Goal: Task Accomplishment & Management: Manage account settings

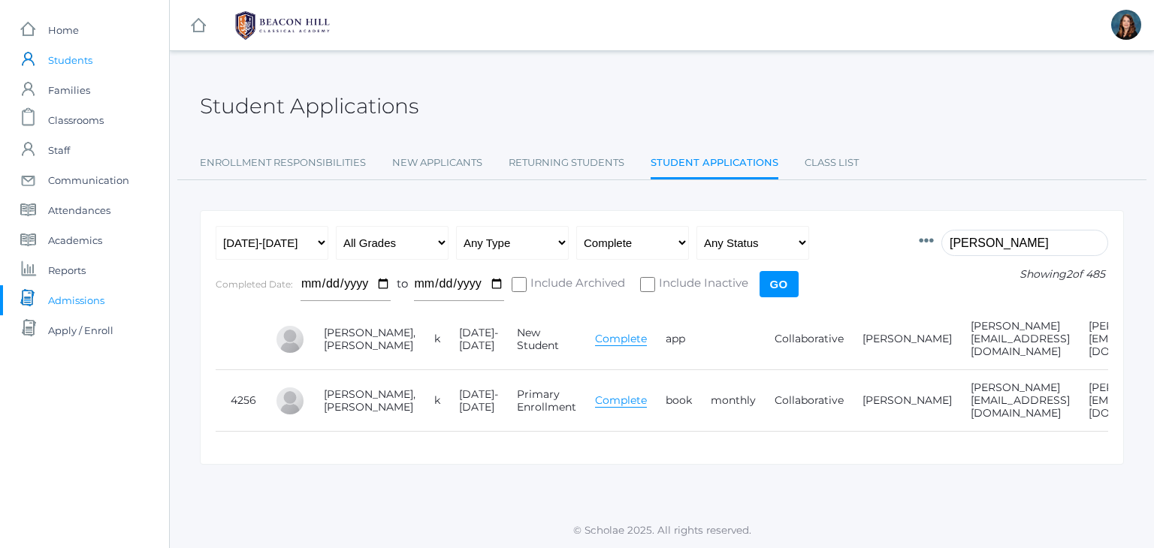
click at [87, 66] on span "Students" at bounding box center [70, 60] width 44 height 30
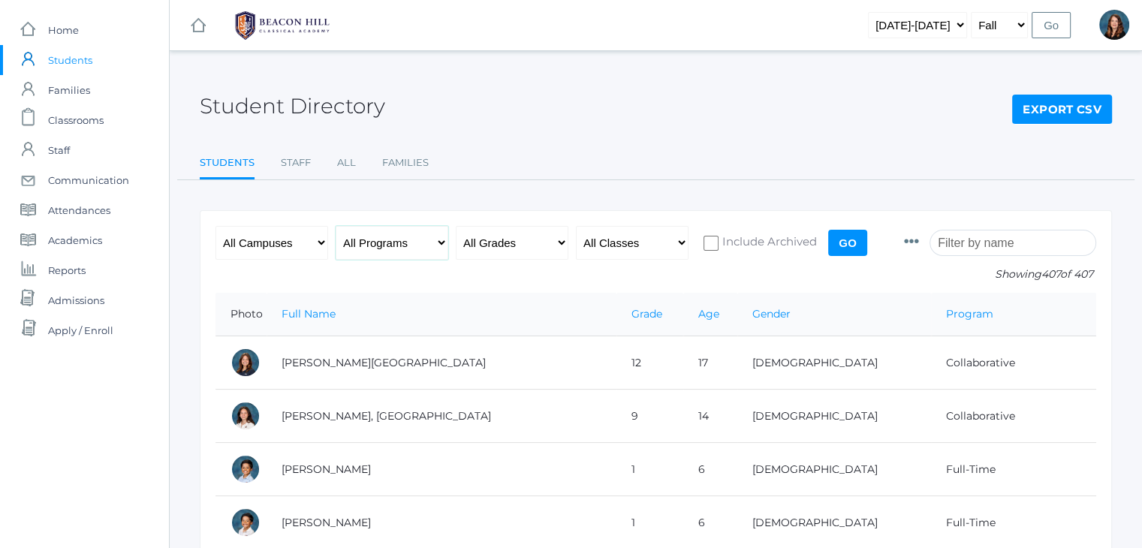
click at [439, 244] on select "All Programs Full-Time Collaborative 4-Day Affiliate" at bounding box center [392, 243] width 113 height 34
select select "4-Day Collaborative"
click at [336, 226] on select "All Programs Full-Time Collaborative 4-Day Affiliate" at bounding box center [392, 243] width 113 height 34
click at [556, 242] on select "All Grades Grammar - Kindergarten - 1st Grade - 2nd Grade - 3rd Grade - 4th Gra…" at bounding box center [512, 243] width 113 height 34
select select "5"
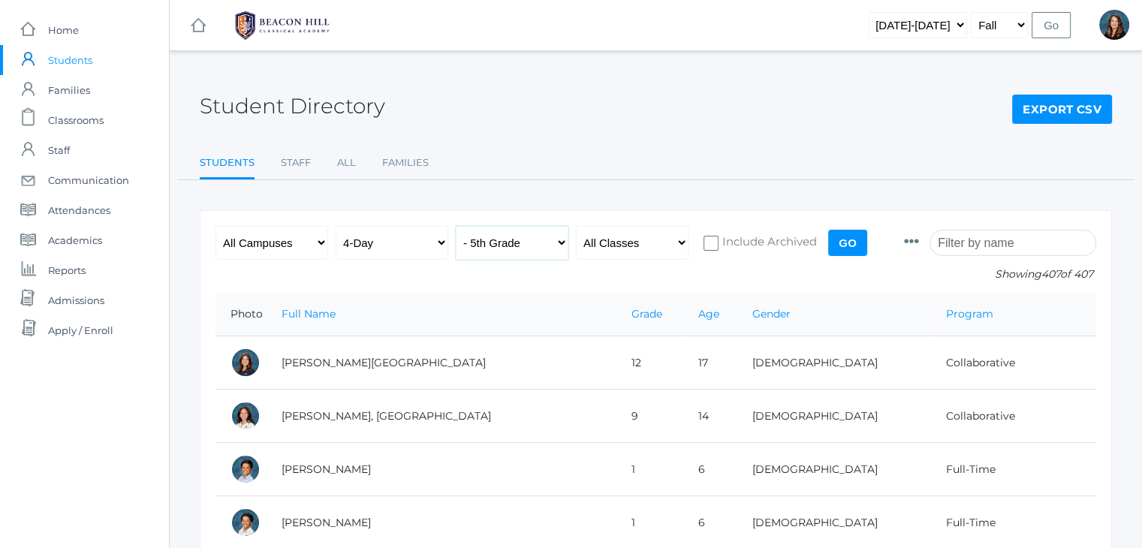
click at [456, 226] on select "All Grades Grammar - Kindergarten - 1st Grade - 2nd Grade - 3rd Grade - 4th Gra…" at bounding box center [512, 243] width 113 height 34
click at [839, 241] on input "Go" at bounding box center [847, 243] width 39 height 26
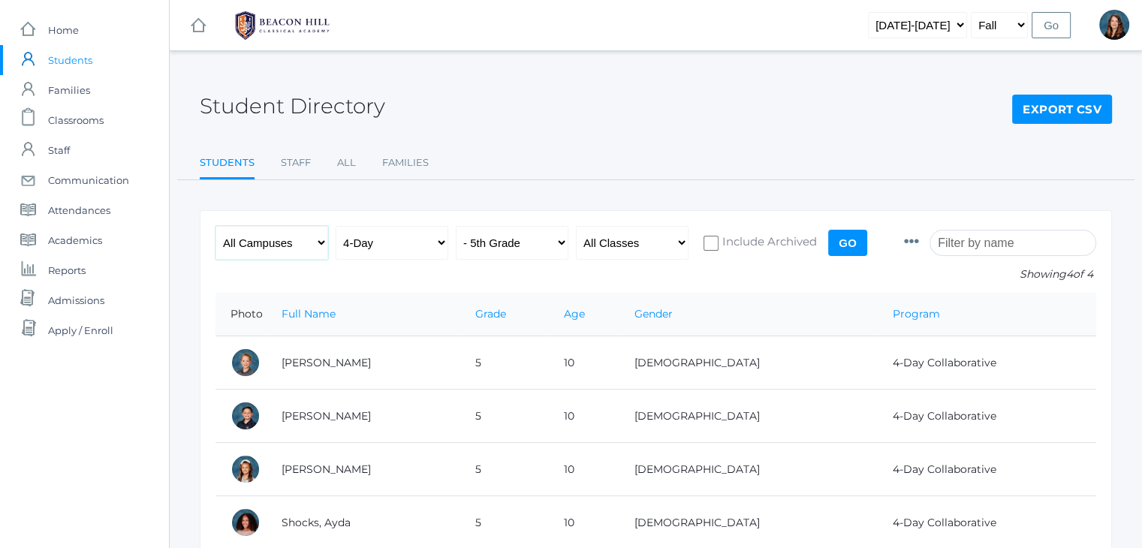
click at [321, 246] on select "All Campuses [GEOGRAPHIC_DATA]" at bounding box center [272, 243] width 113 height 34
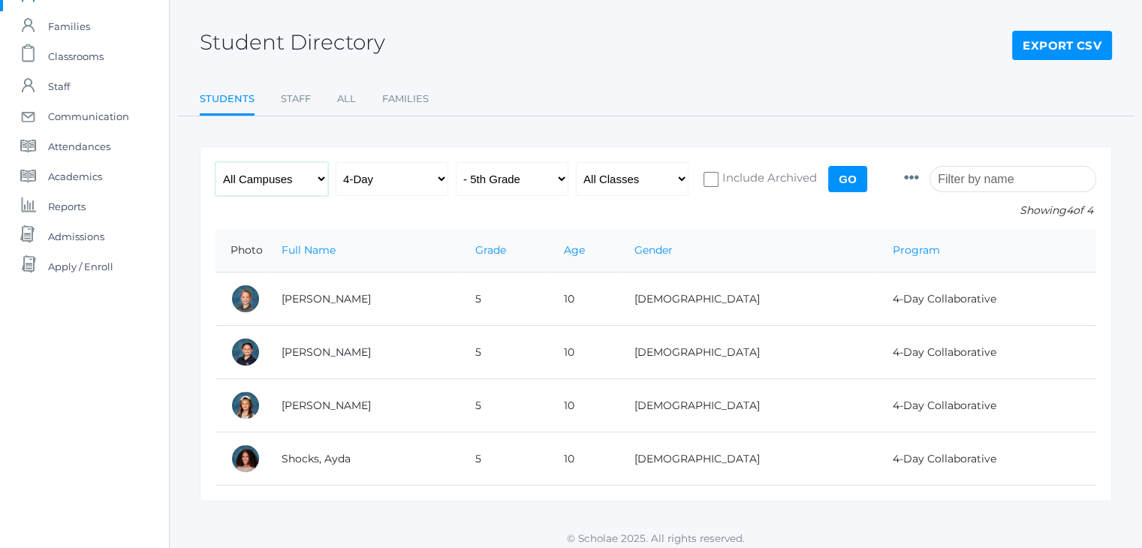
scroll to position [63, 0]
click at [80, 173] on span "Academics" at bounding box center [75, 177] width 54 height 30
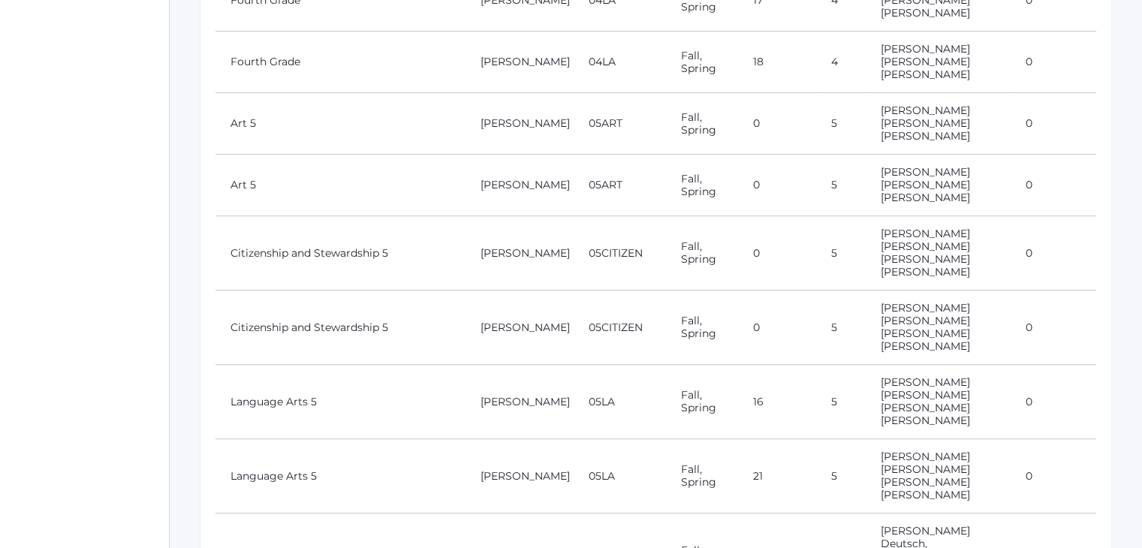
scroll to position [805, 0]
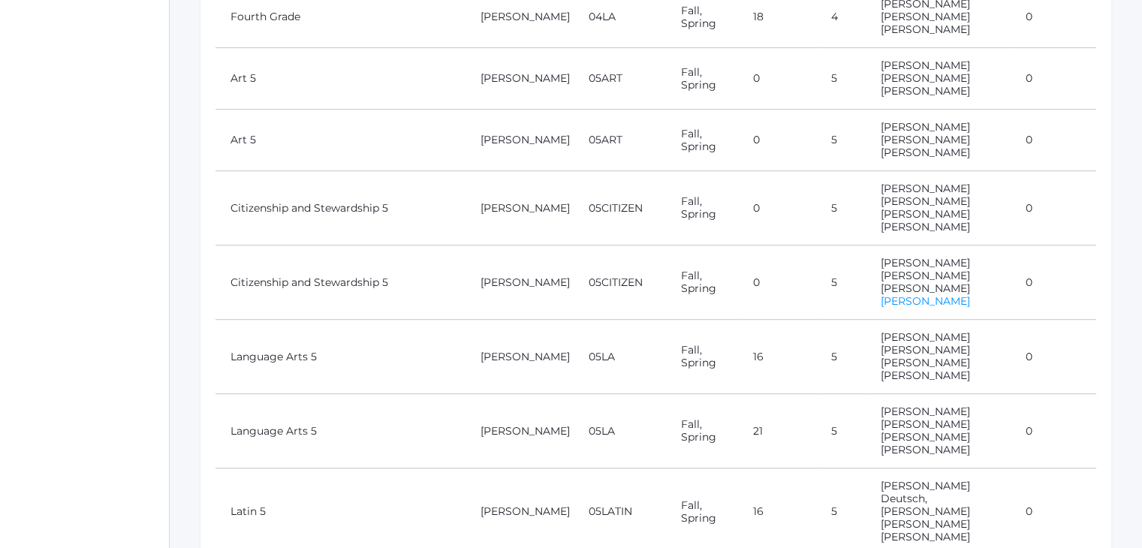
click at [907, 294] on link "[PERSON_NAME]" at bounding box center [925, 301] width 89 height 14
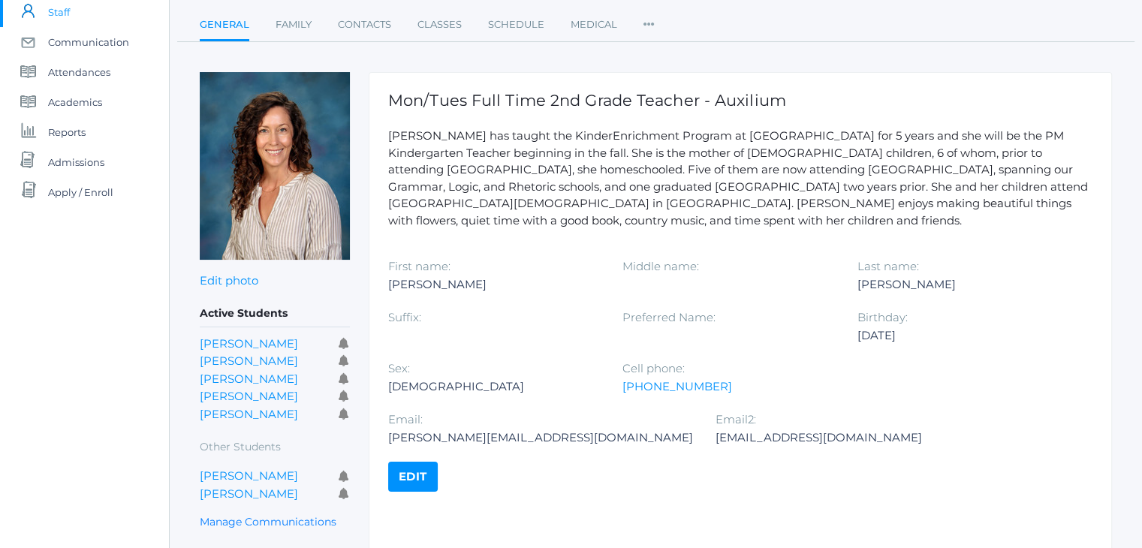
scroll to position [138, 0]
click at [72, 47] on span "Communication" at bounding box center [88, 42] width 81 height 30
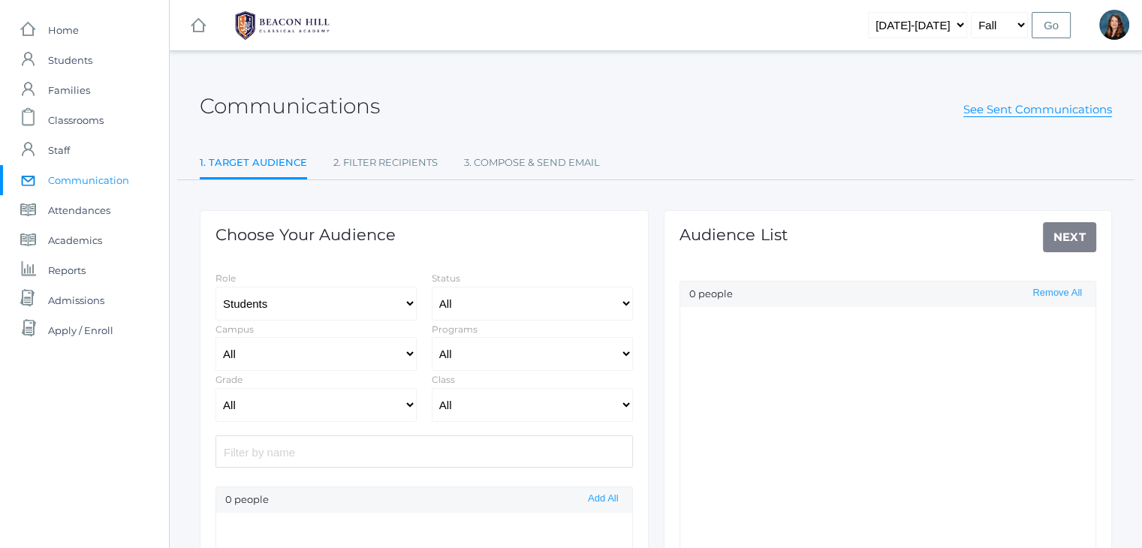
select select "Enrolled"
click at [409, 303] on select "Students Staff" at bounding box center [316, 304] width 201 height 34
select select "1"
click at [216, 287] on select "Students Staff" at bounding box center [316, 304] width 201 height 34
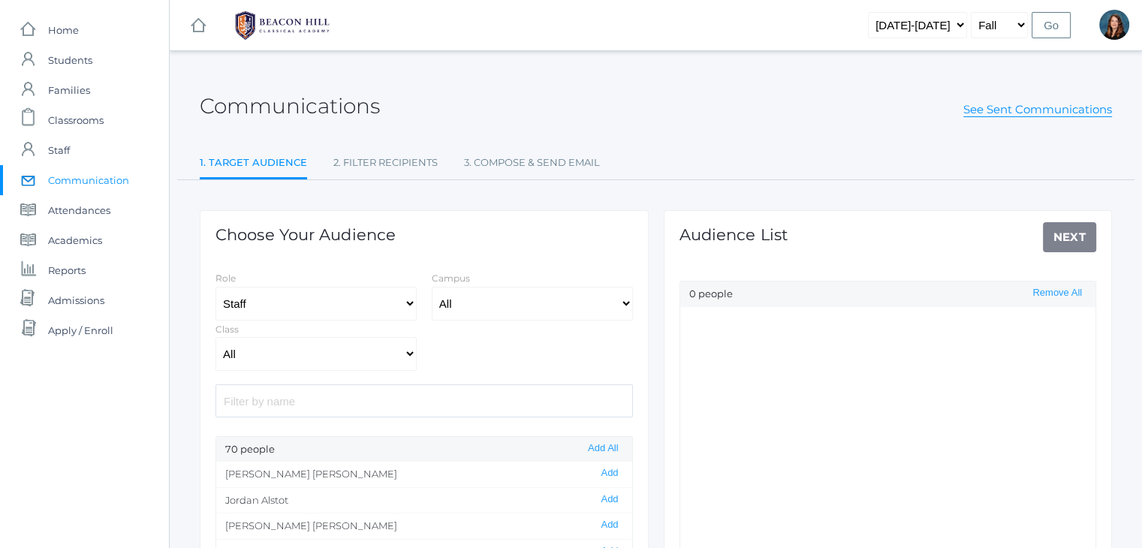
click at [366, 400] on input "search" at bounding box center [425, 401] width 418 height 32
type input "cari"
click at [400, 481] on li "Cari Burke Add" at bounding box center [424, 475] width 416 height 26
click at [596, 475] on button "Add" at bounding box center [609, 473] width 26 height 13
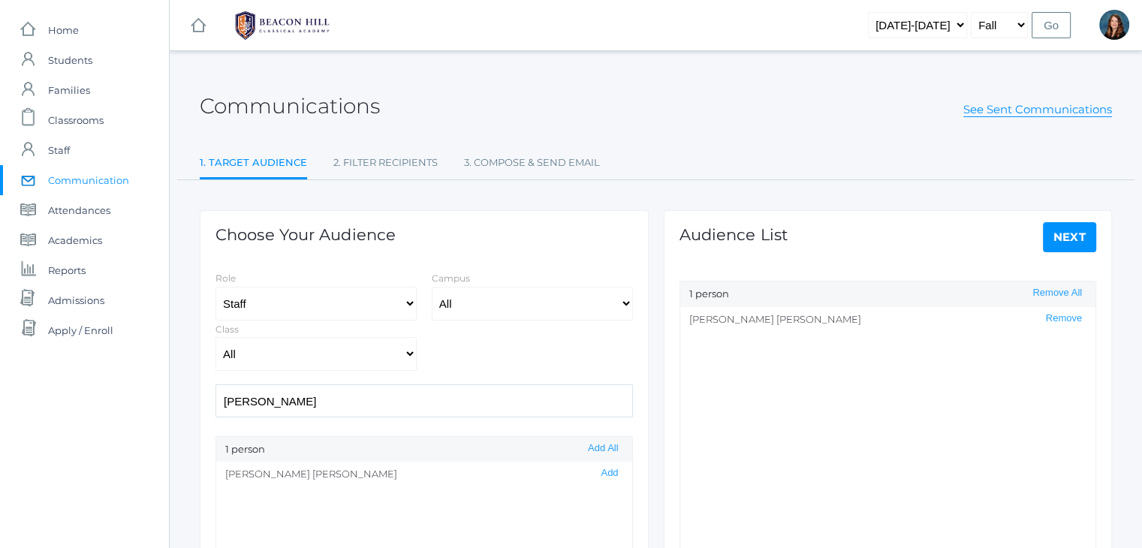
click at [1083, 244] on link "Next" at bounding box center [1070, 237] width 54 height 30
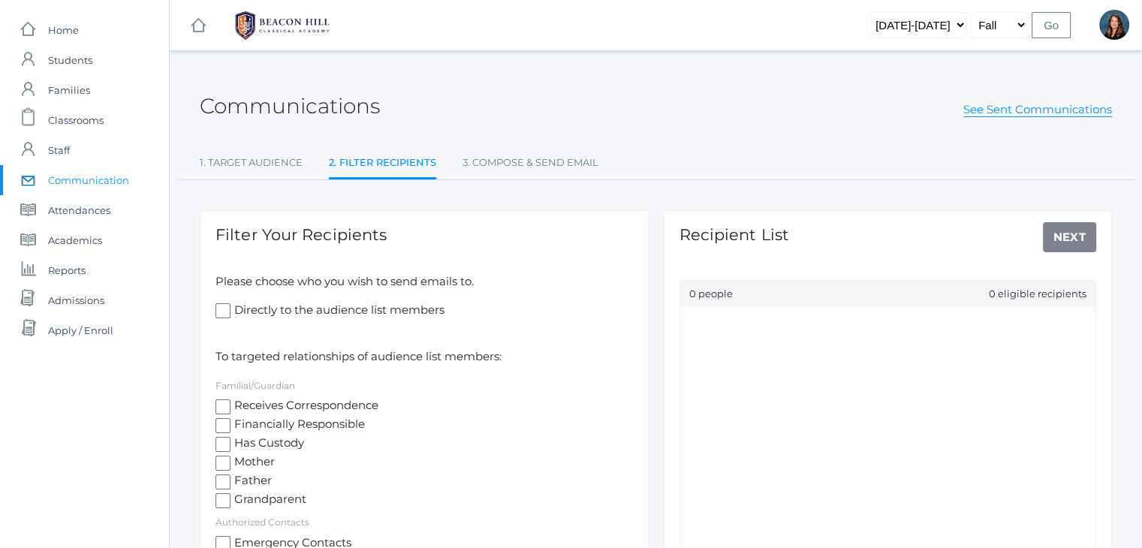
click at [222, 397] on label "Receives Correspondence" at bounding box center [425, 406] width 418 height 19
click at [222, 400] on input "Receives Correspondence" at bounding box center [223, 407] width 15 height 15
checkbox input "true"
click at [222, 428] on input "Financially Responsible" at bounding box center [223, 425] width 15 height 15
click at [222, 424] on input "Financially Responsible" at bounding box center [223, 425] width 15 height 15
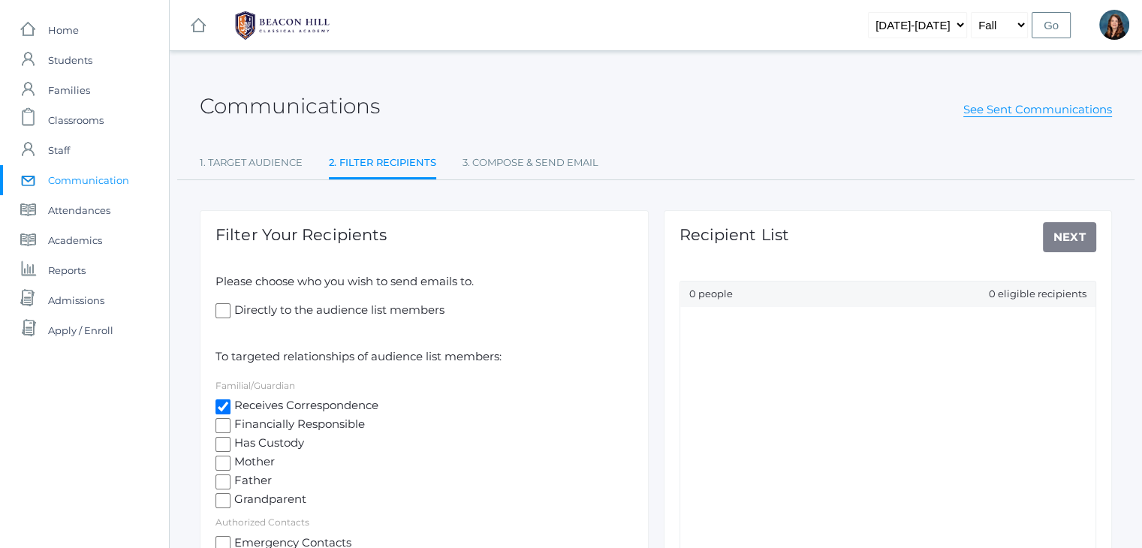
checkbox input "false"
click at [220, 410] on input "Receives Correspondence" at bounding box center [223, 407] width 15 height 15
checkbox input "false"
click at [222, 309] on input "Directly to the audience list members" at bounding box center [223, 310] width 15 height 15
checkbox input "true"
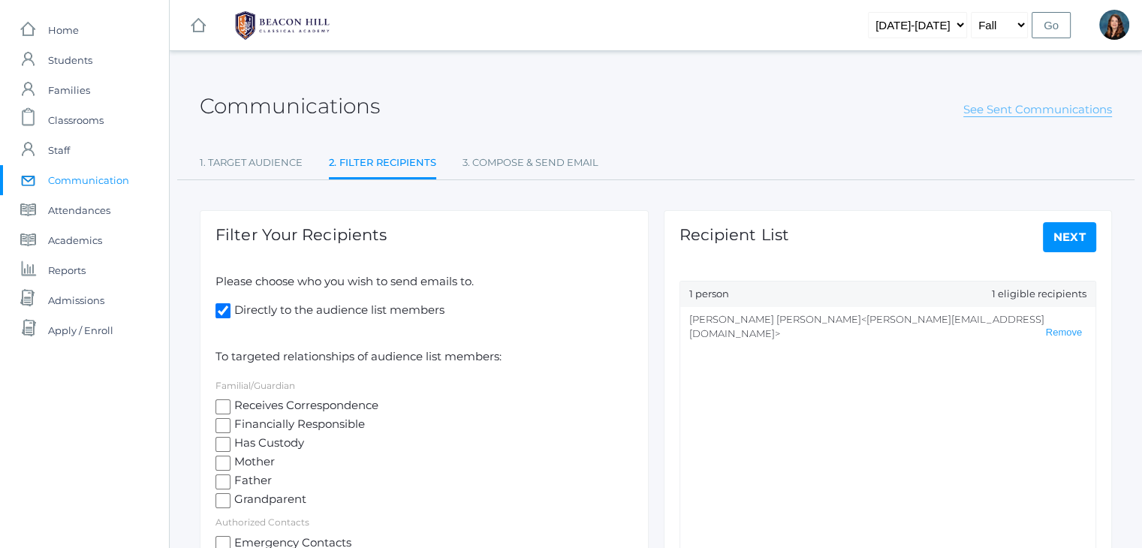
click at [1003, 116] on link "See Sent Communications" at bounding box center [1038, 109] width 149 height 15
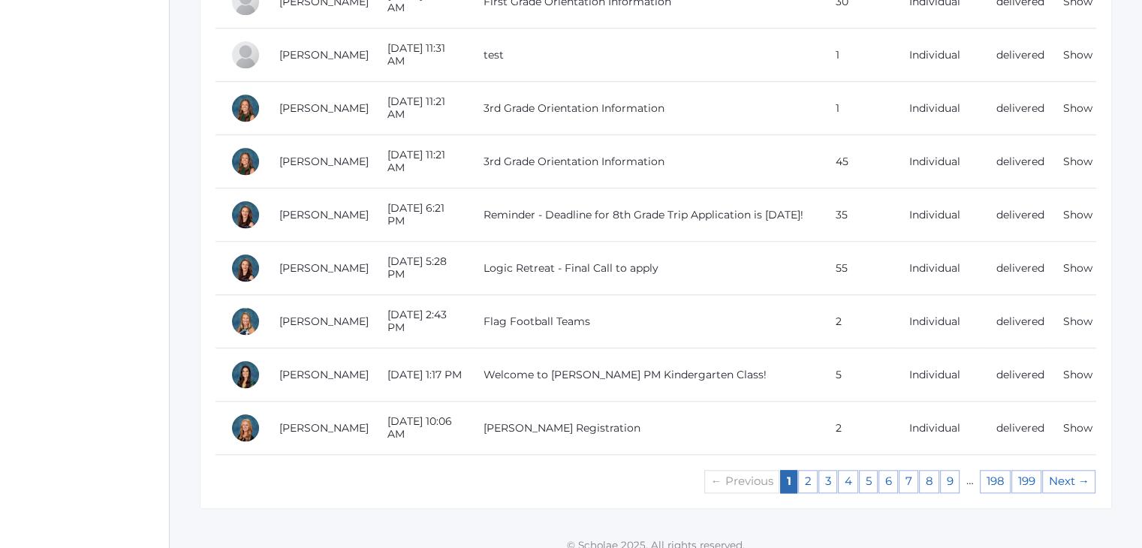
scroll to position [1400, 0]
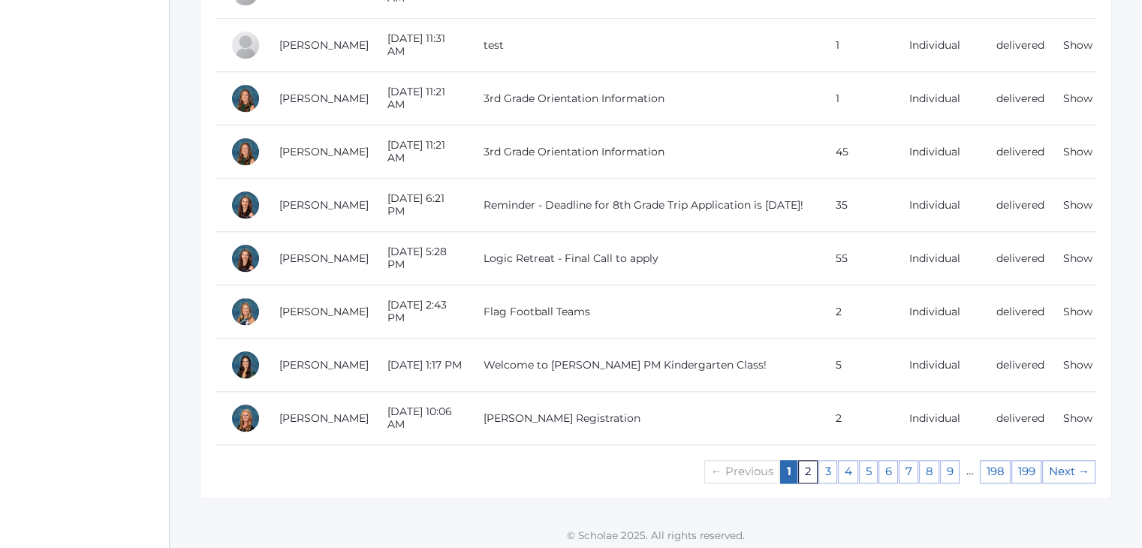
click at [808, 471] on link "2" at bounding box center [808, 471] width 20 height 23
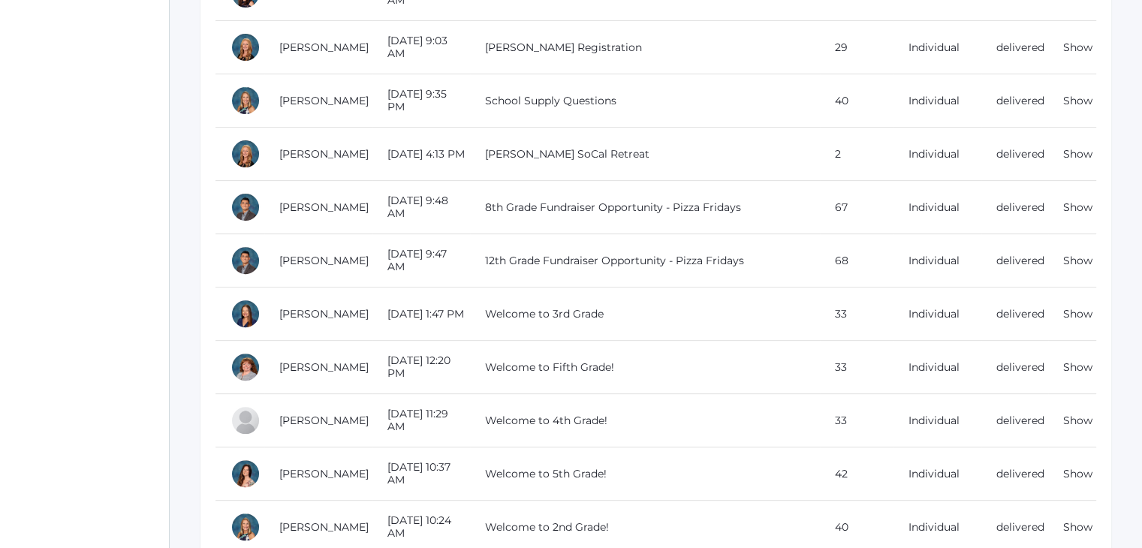
scroll to position [492, 0]
click at [1082, 364] on link "Show" at bounding box center [1077, 367] width 29 height 14
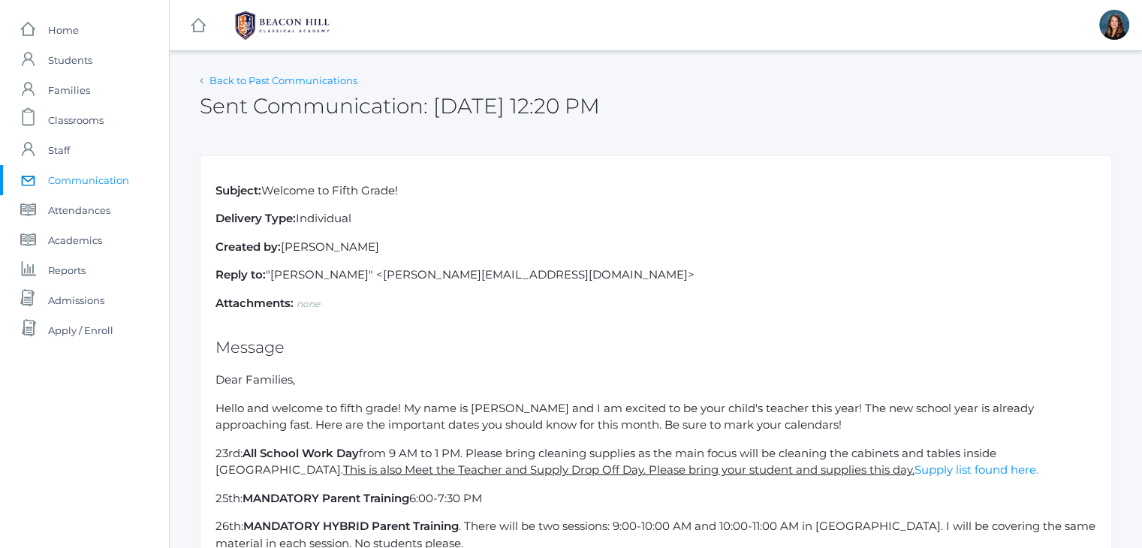
click at [280, 79] on link "Back to Past Communications" at bounding box center [284, 80] width 148 height 12
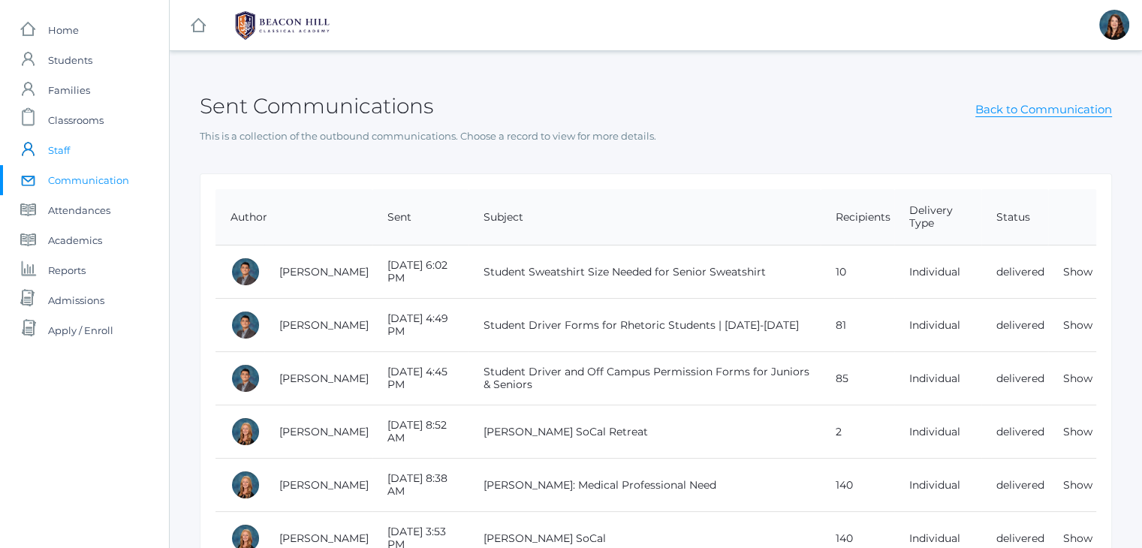
click at [69, 142] on span "Staff" at bounding box center [59, 150] width 22 height 30
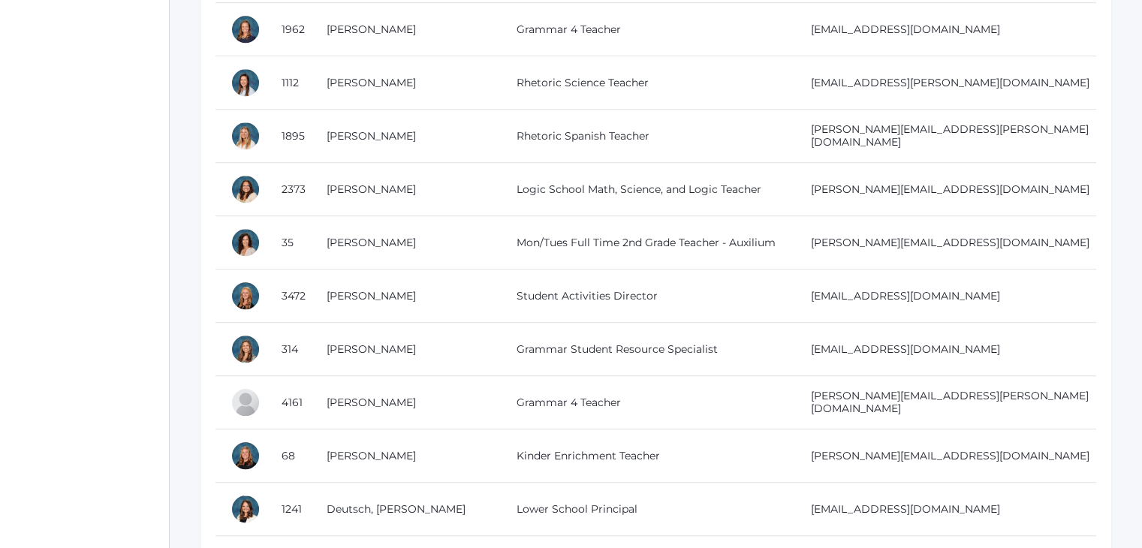
scroll to position [973, 0]
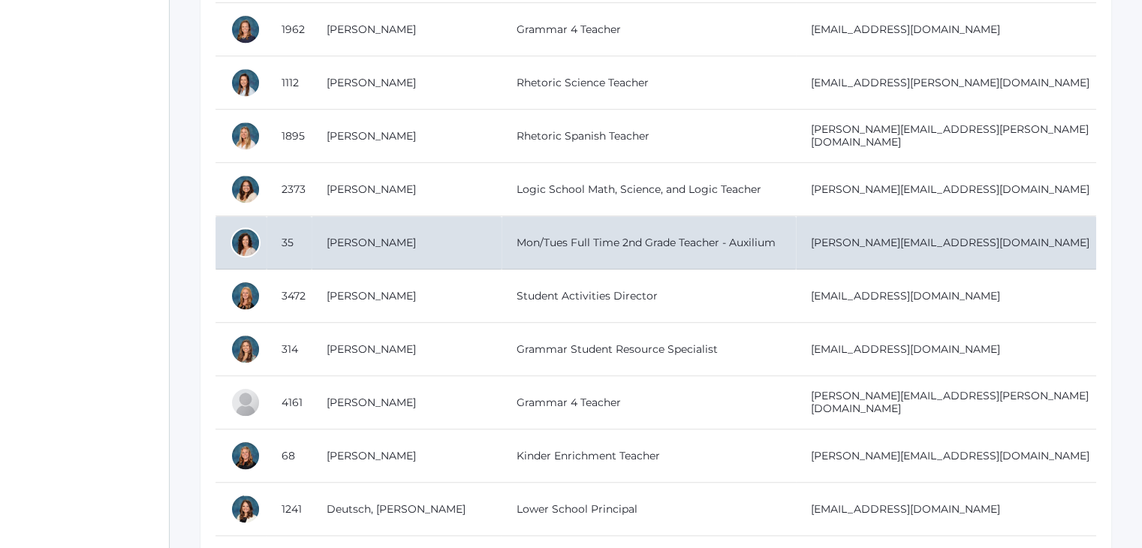
click at [514, 237] on td "Mon/Tues Full Time 2nd Grade Teacher - Auxilium" at bounding box center [649, 242] width 294 height 53
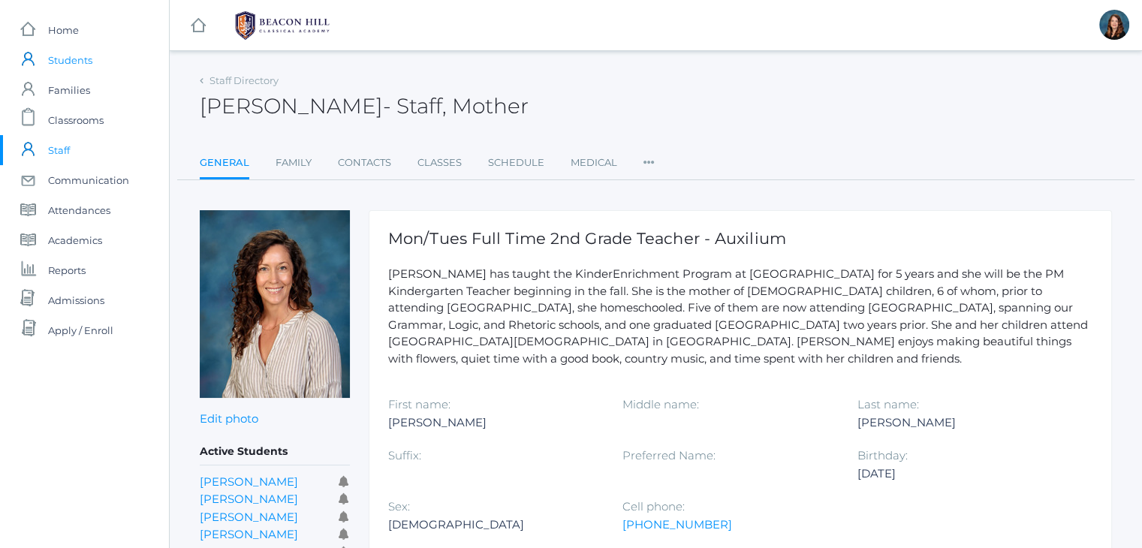
click at [76, 64] on span "Students" at bounding box center [70, 60] width 44 height 30
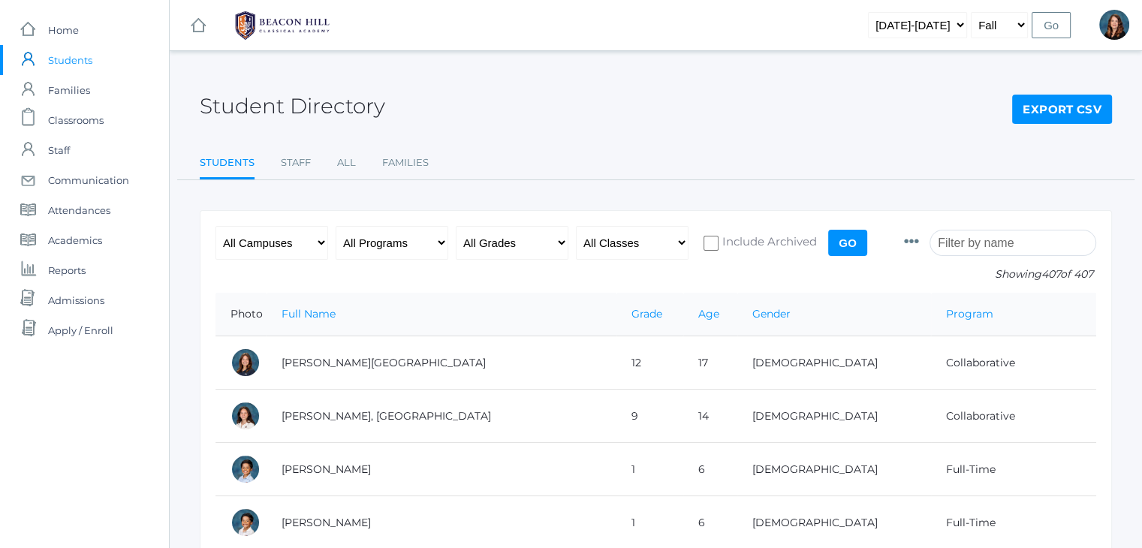
click at [966, 242] on input "search" at bounding box center [1013, 243] width 167 height 26
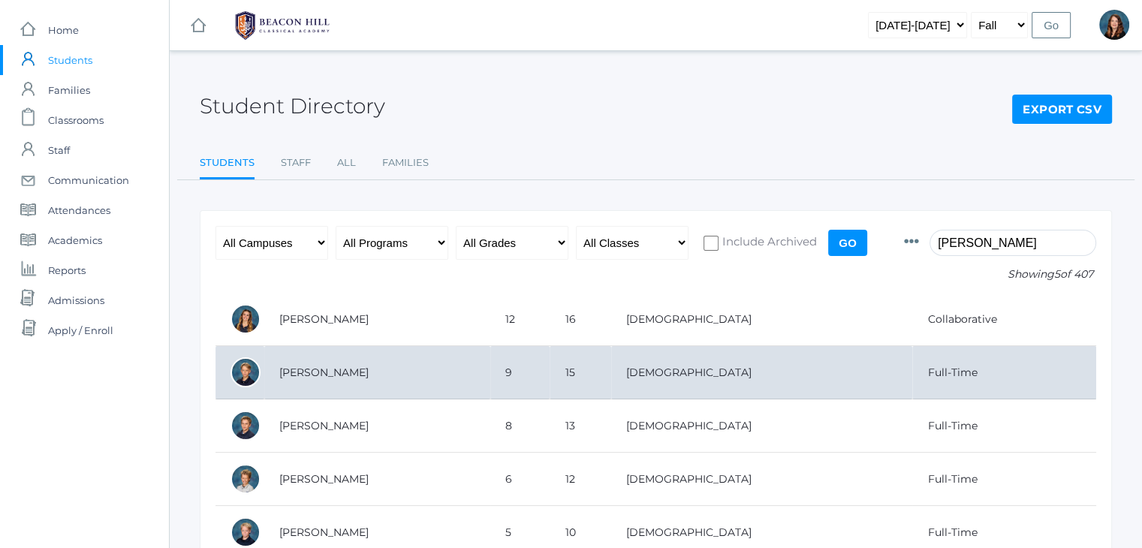
type input "burke"
click at [342, 369] on td "Burke, Asher" at bounding box center [377, 372] width 226 height 53
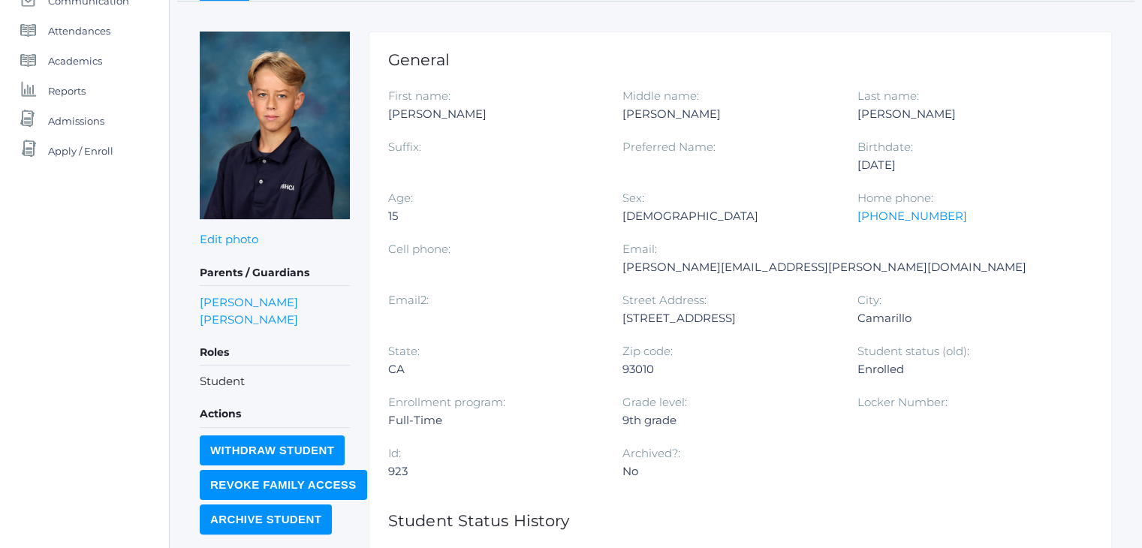
scroll to position [180, 0]
click at [243, 315] on link "[PERSON_NAME]" at bounding box center [249, 318] width 98 height 17
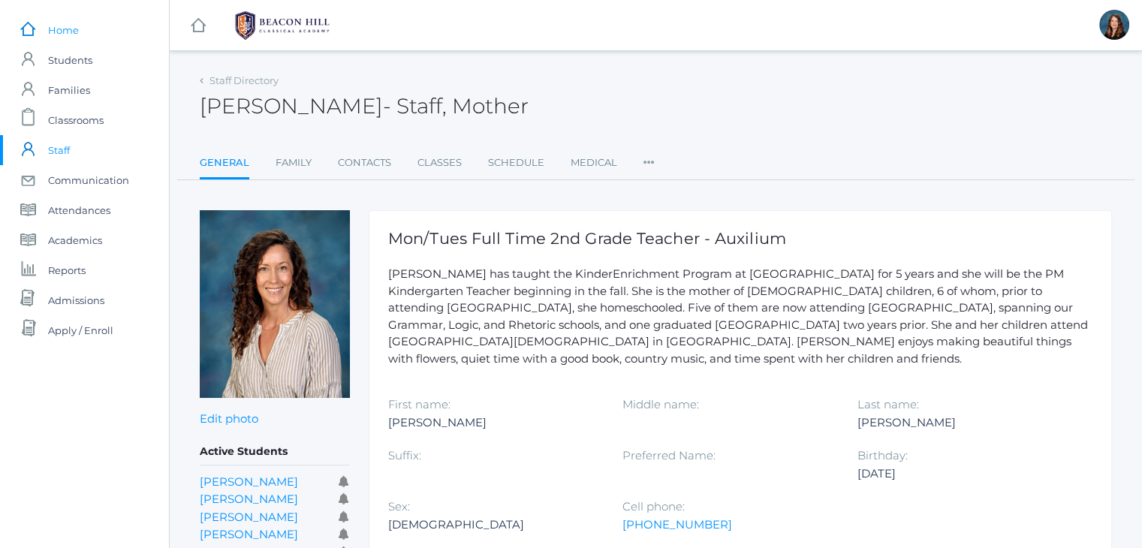
click at [73, 34] on span "Home" at bounding box center [63, 30] width 31 height 30
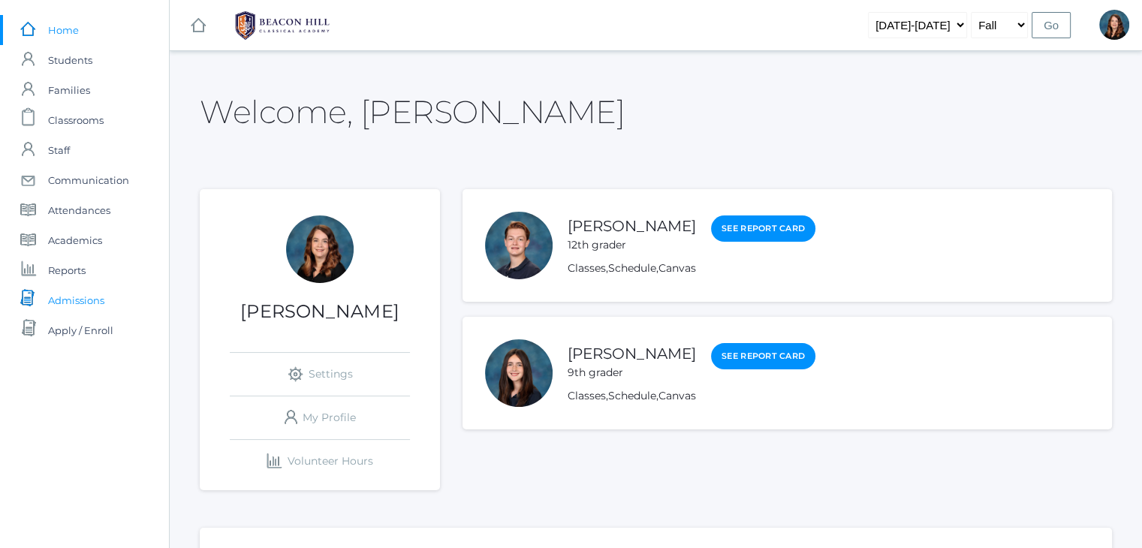
click at [94, 297] on span "Admissions" at bounding box center [76, 300] width 56 height 30
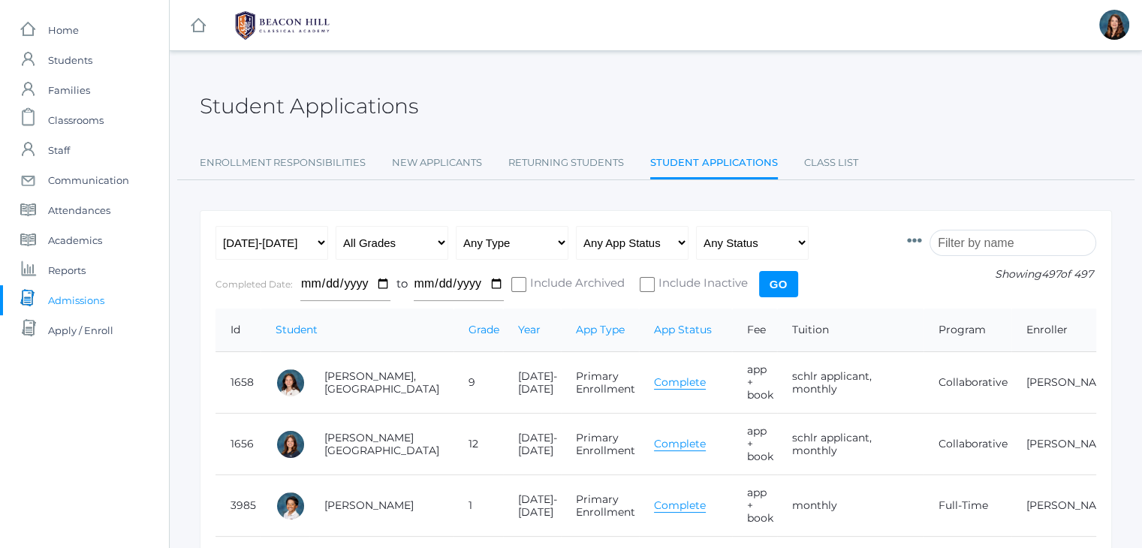
click at [959, 243] on input "search" at bounding box center [1013, 243] width 167 height 26
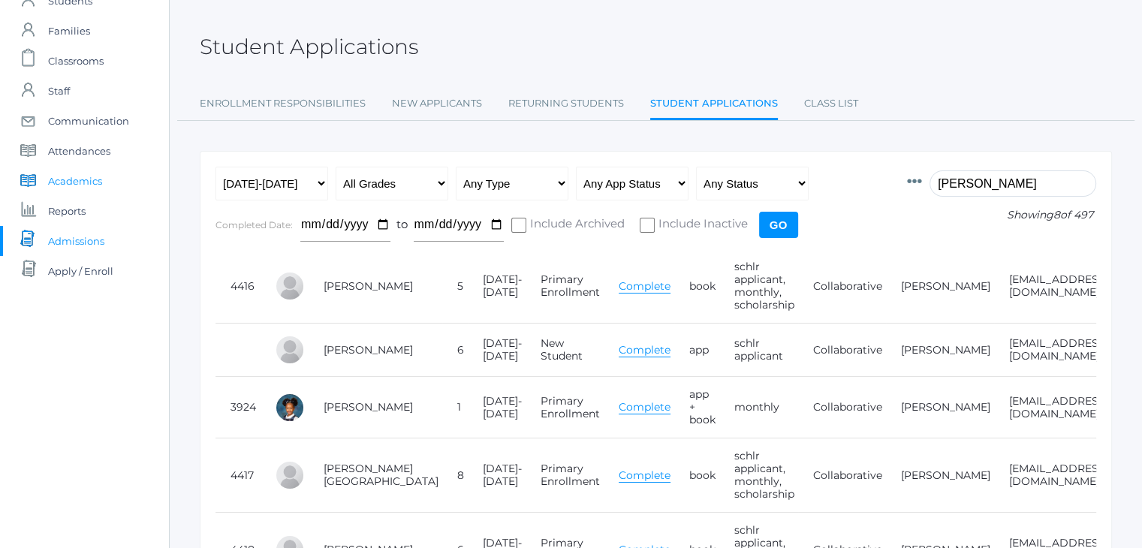
type input "harr"
click at [99, 173] on span "Academics" at bounding box center [75, 181] width 54 height 30
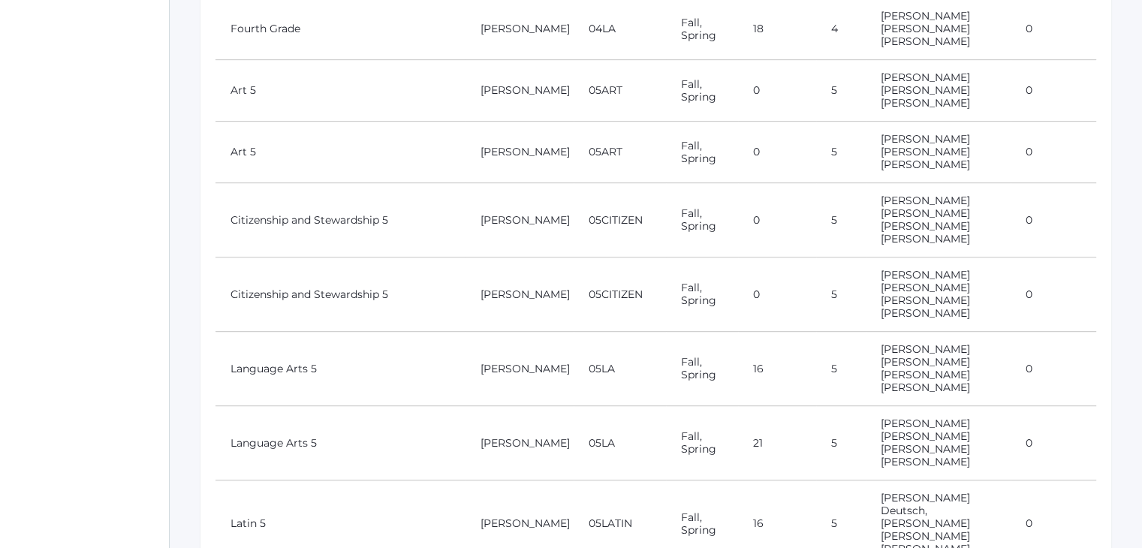
scroll to position [795, 0]
click at [294, 360] on link "Language Arts 5" at bounding box center [274, 367] width 86 height 14
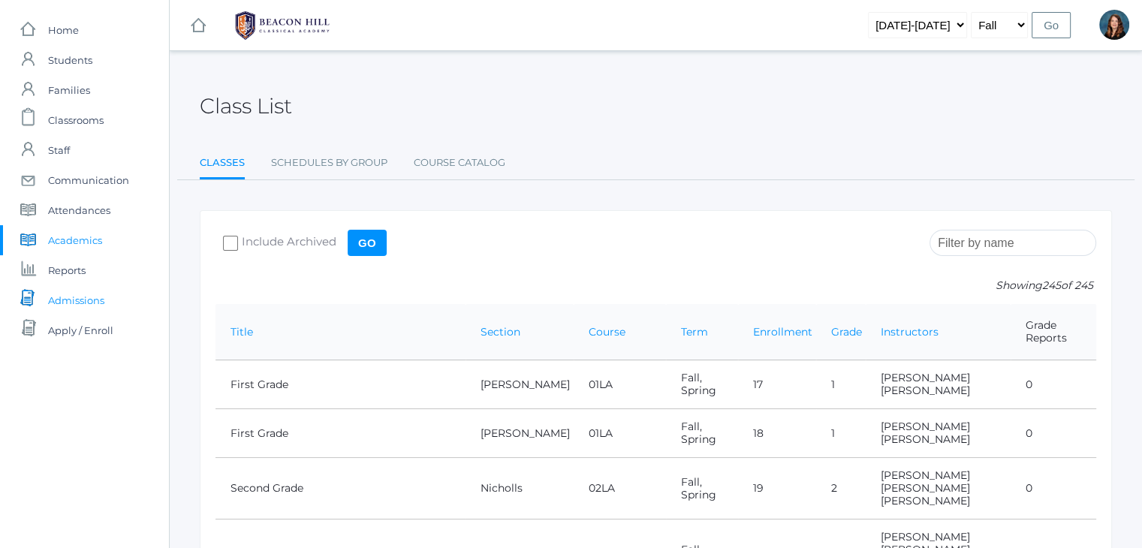
click at [72, 291] on span "Admissions" at bounding box center [76, 300] width 56 height 30
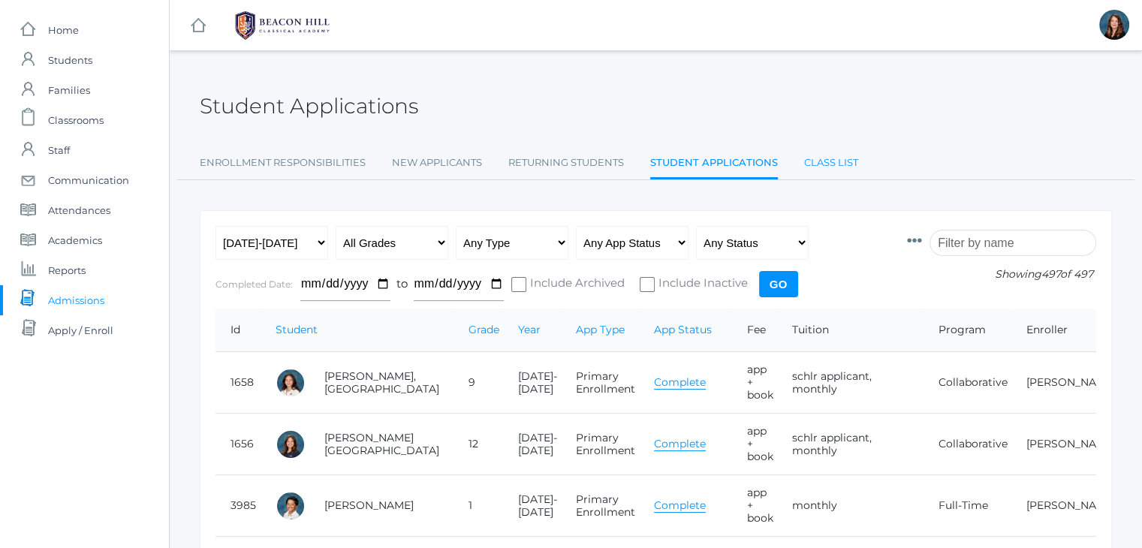
click at [832, 157] on link "Class List" at bounding box center [831, 163] width 54 height 30
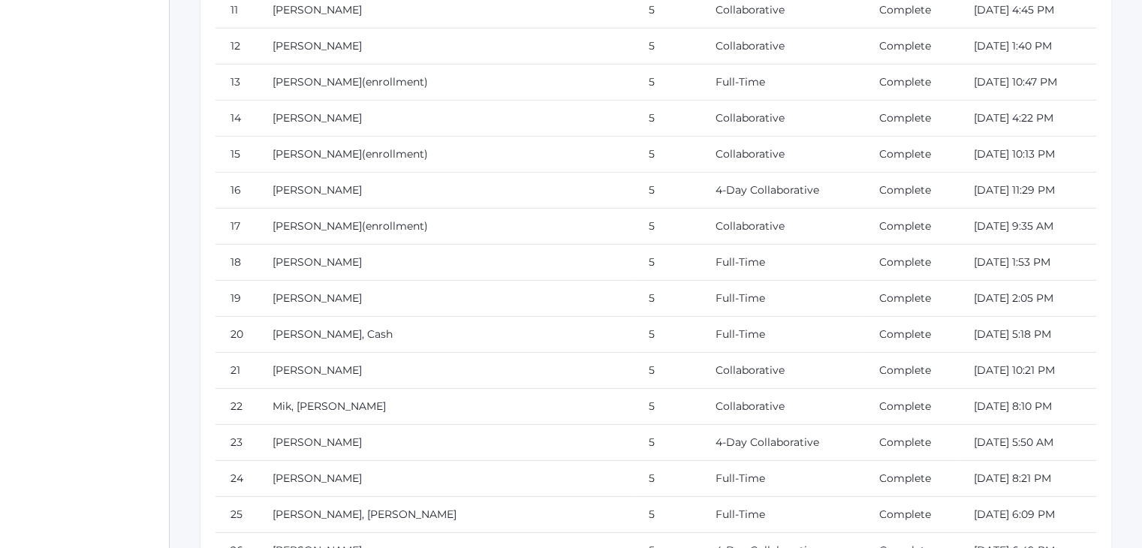
scroll to position [10103, 0]
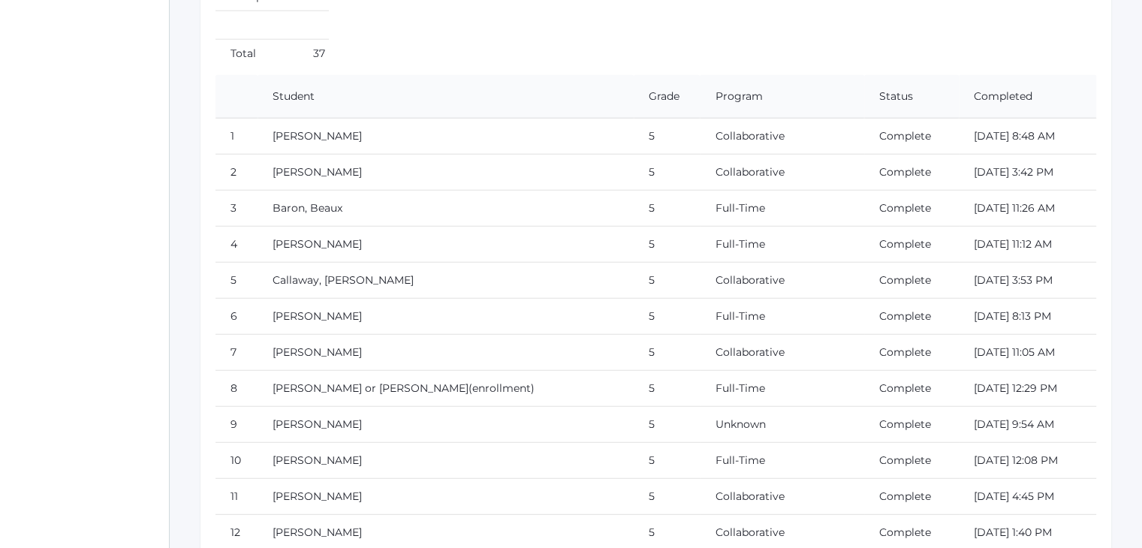
click at [741, 299] on td "Full-Time" at bounding box center [782, 317] width 164 height 36
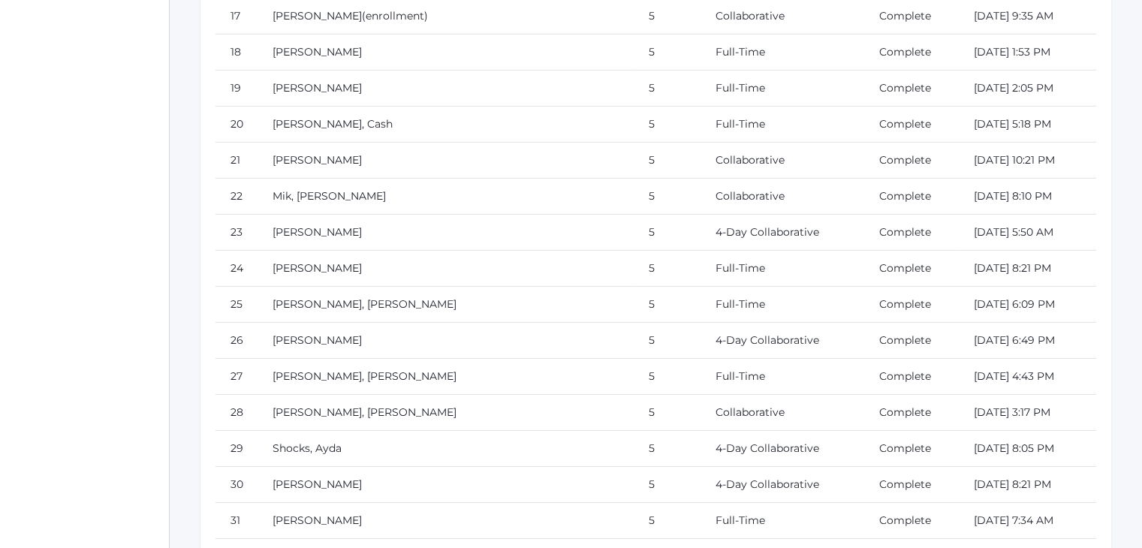
scroll to position [0, 0]
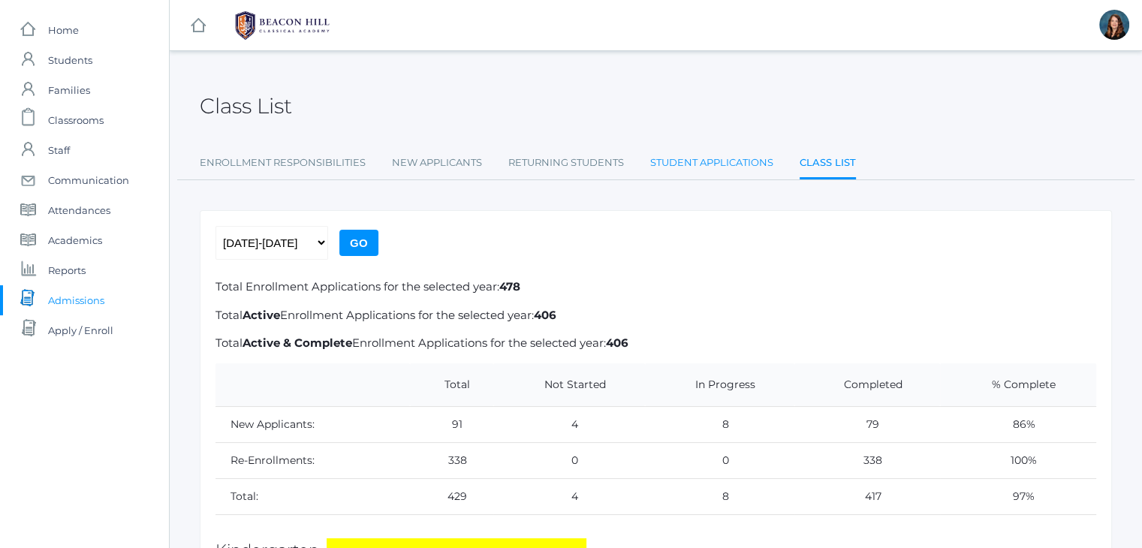
click at [725, 161] on link "Student Applications" at bounding box center [711, 163] width 123 height 30
click at [56, 62] on span "Students" at bounding box center [70, 60] width 44 height 30
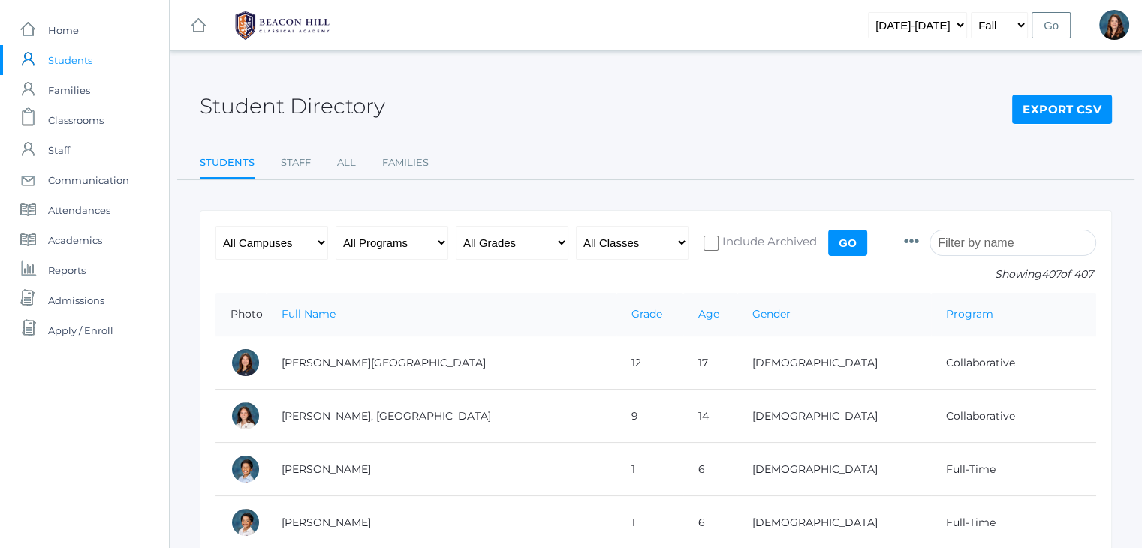
click at [988, 238] on input "search" at bounding box center [1013, 243] width 167 height 26
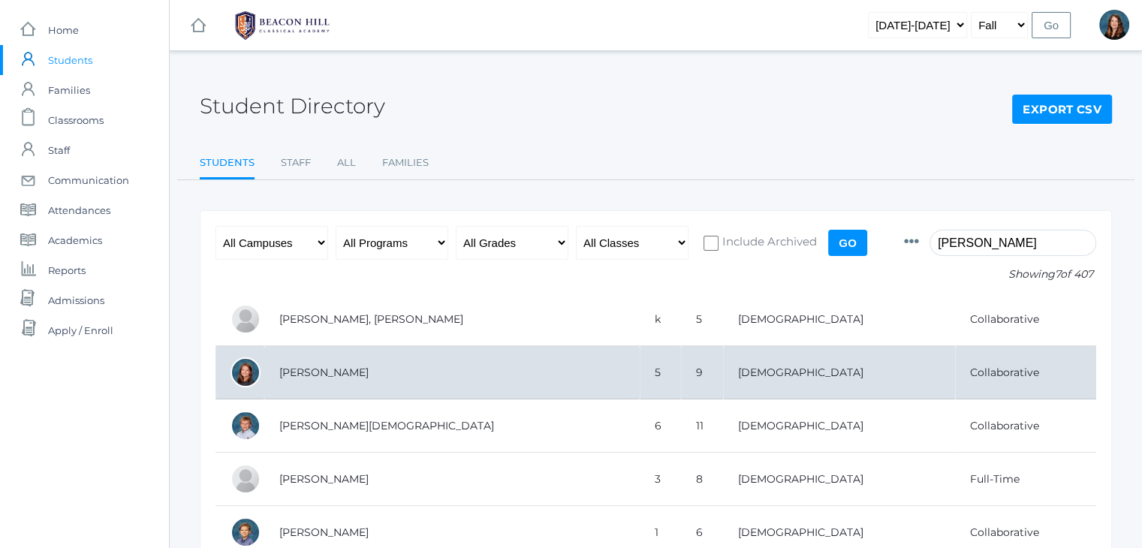
type input "smith"
click at [297, 369] on td "Smith, Ayla" at bounding box center [452, 372] width 376 height 53
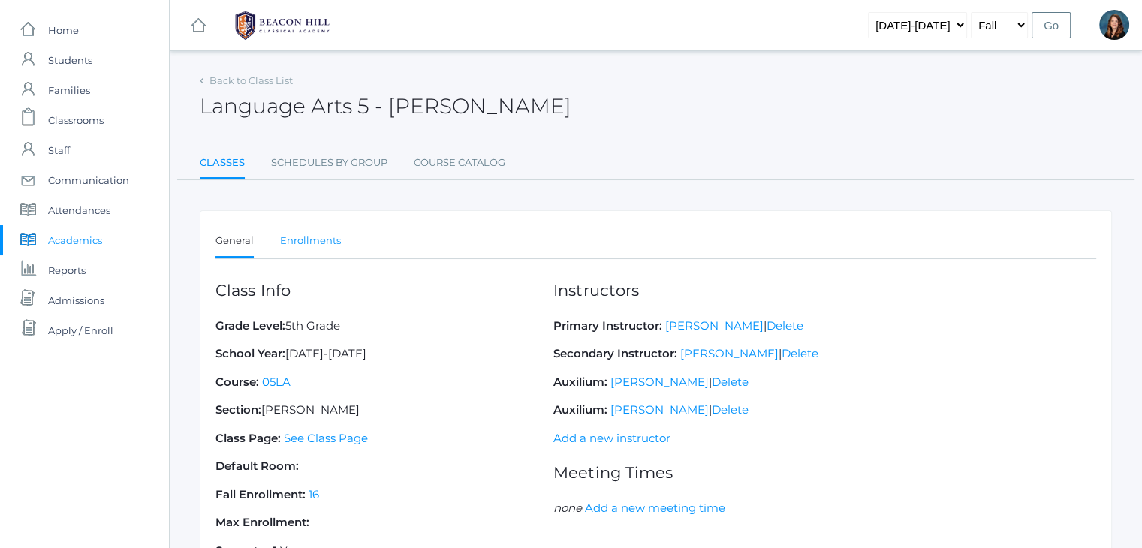
click at [303, 243] on link "Enrollments" at bounding box center [310, 241] width 61 height 30
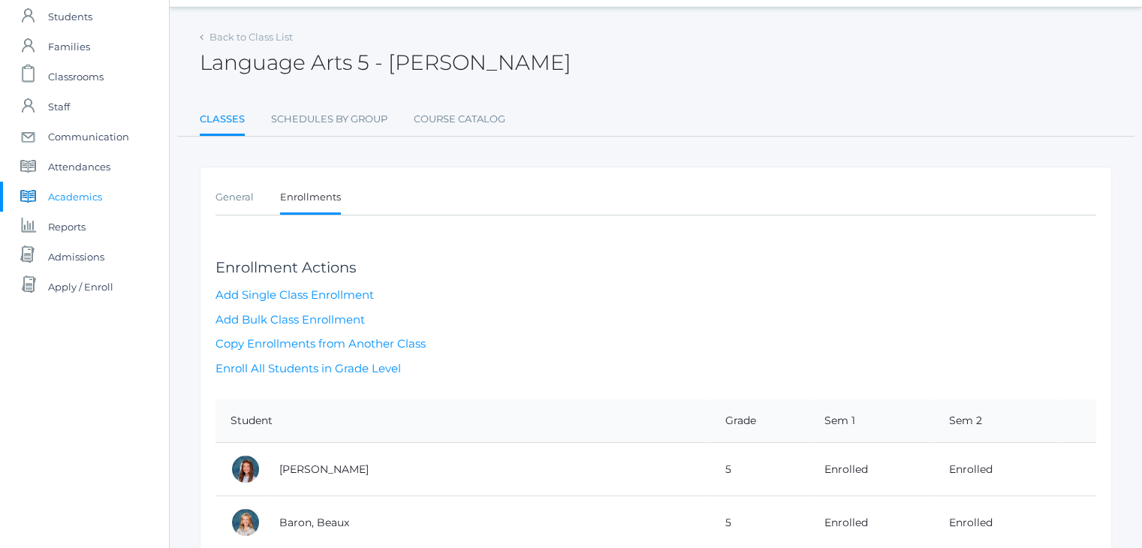
scroll to position [43, 0]
click at [345, 296] on link "Add Single Class Enrollment" at bounding box center [295, 295] width 158 height 14
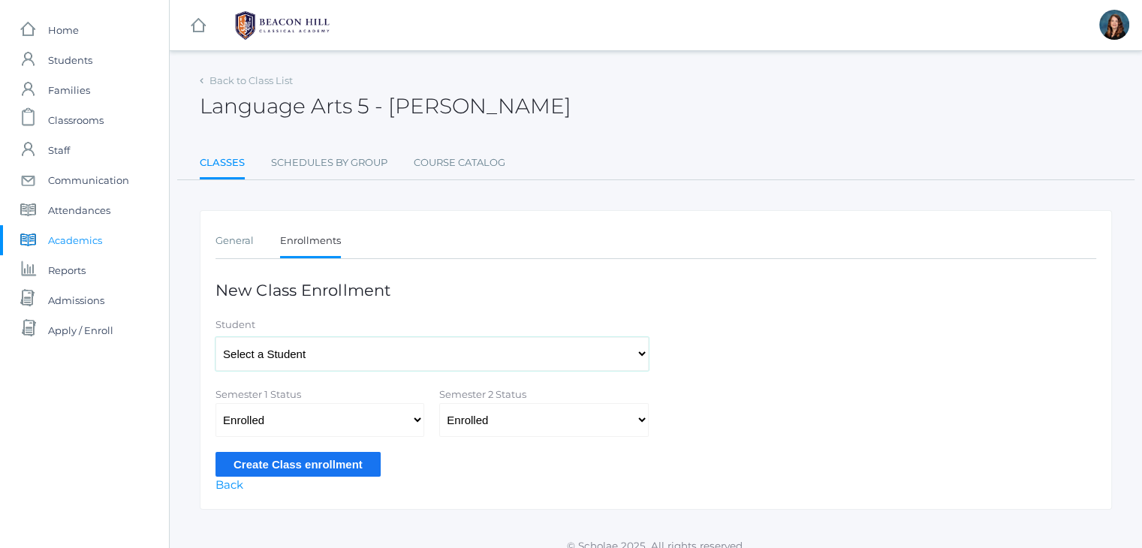
click at [356, 355] on select "Select a Student Abdulla, Charlotte Abdulla, Phoenix Abrea, Grayson Abrea, Domi…" at bounding box center [432, 354] width 433 height 34
select select "4416"
click at [216, 337] on select "Select a Student Abdulla, Charlotte Abdulla, Phoenix Abrea, Grayson Abrea, Domi…" at bounding box center [432, 354] width 433 height 34
click at [306, 463] on input "Create Class enrollment" at bounding box center [298, 464] width 165 height 25
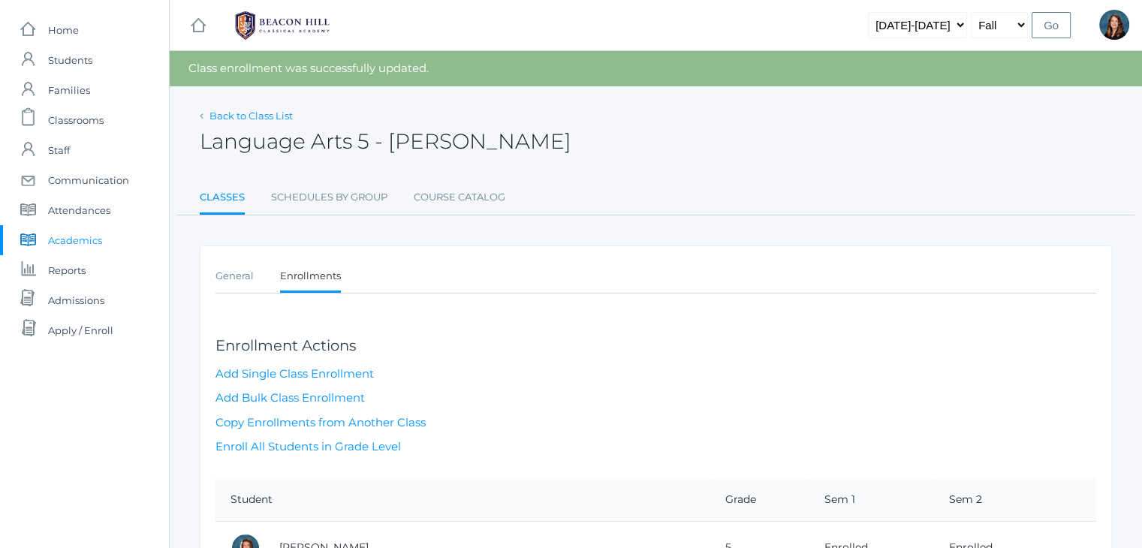
click at [251, 118] on link "Back to Class List" at bounding box center [251, 116] width 83 height 12
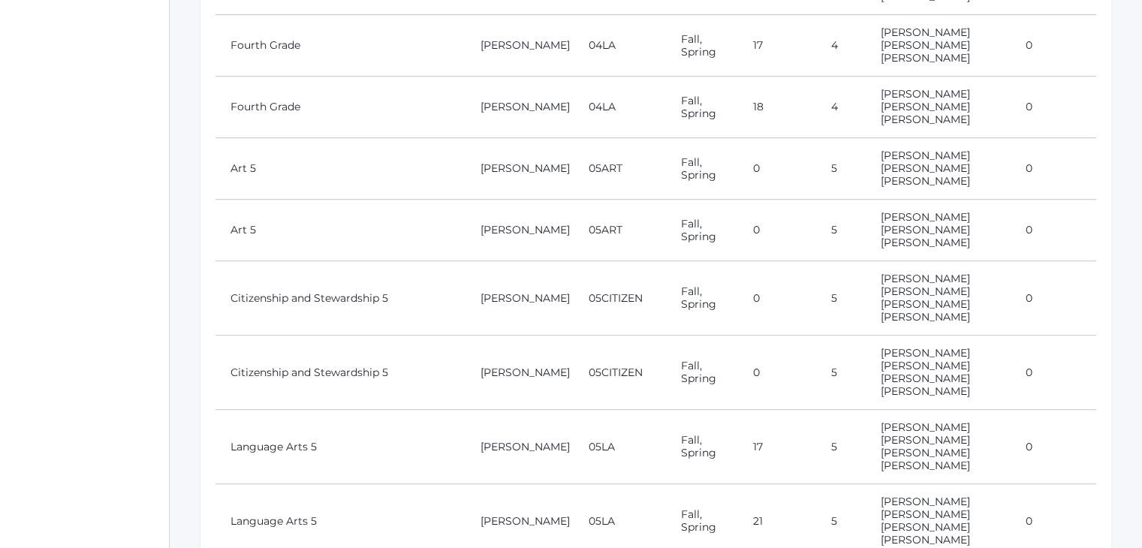
scroll to position [727, 0]
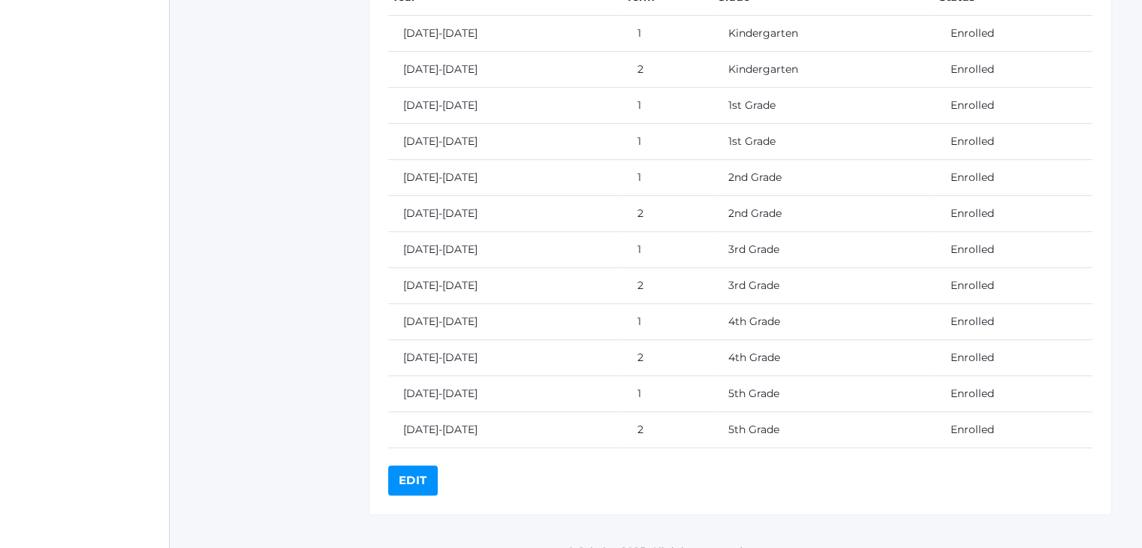
scroll to position [744, 0]
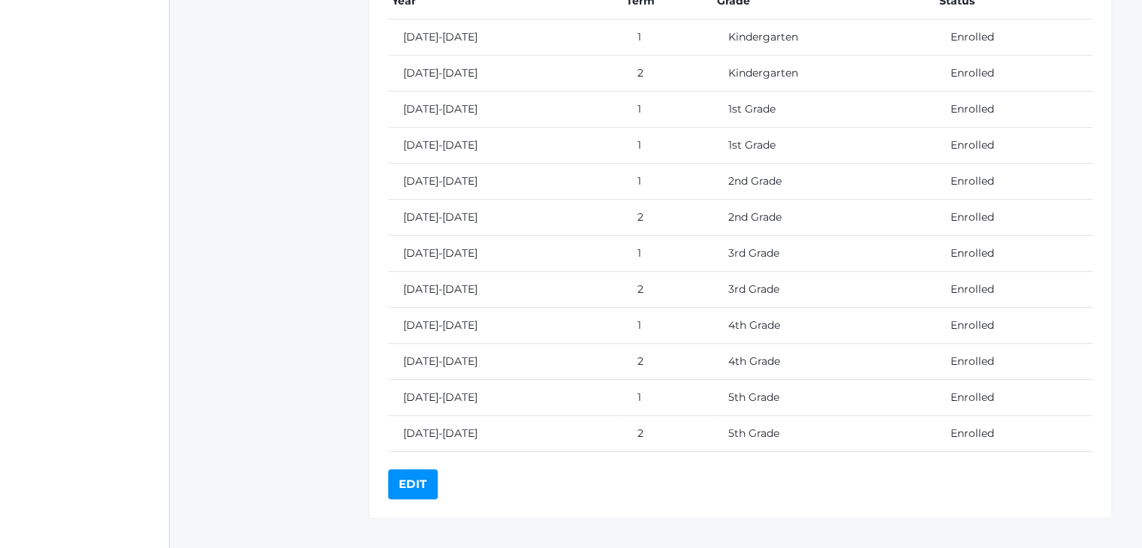
click at [407, 483] on link "Edit" at bounding box center [413, 484] width 50 height 30
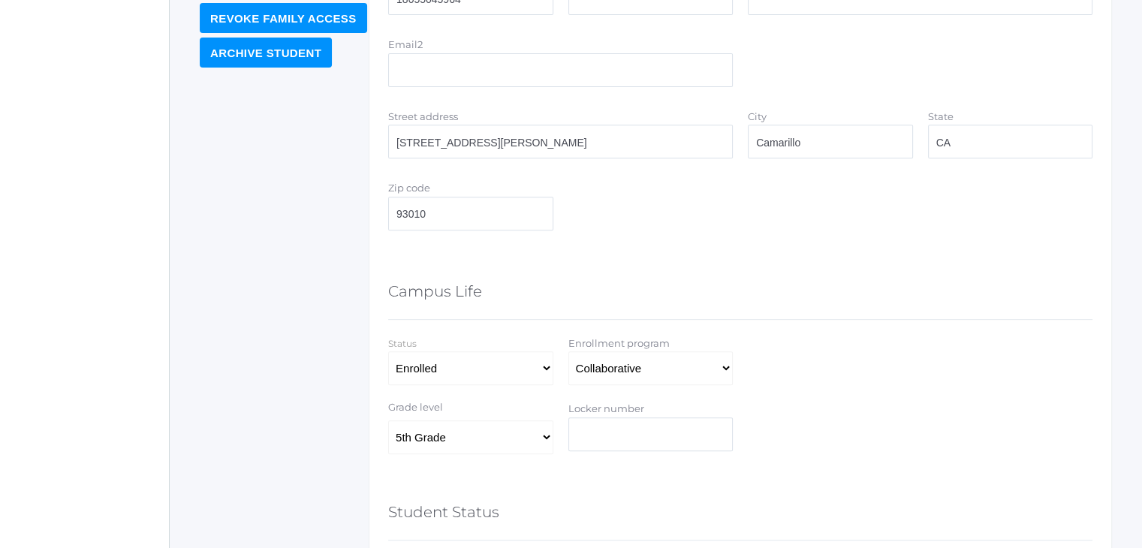
scroll to position [622, 0]
click at [727, 373] on select "Full-Time 4-Day Collaborative Collaborative Affiliate" at bounding box center [651, 368] width 165 height 34
select select "4-Day Collaborative"
click at [569, 351] on select "Full-Time 4-Day Collaborative Collaborative Affiliate" at bounding box center [651, 368] width 165 height 34
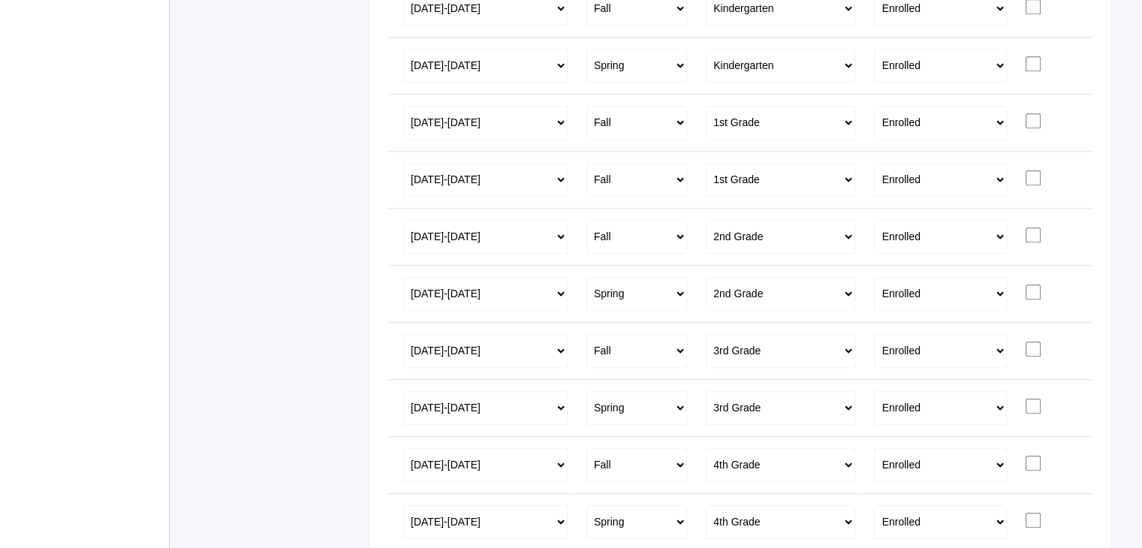
scroll to position [1464, 0]
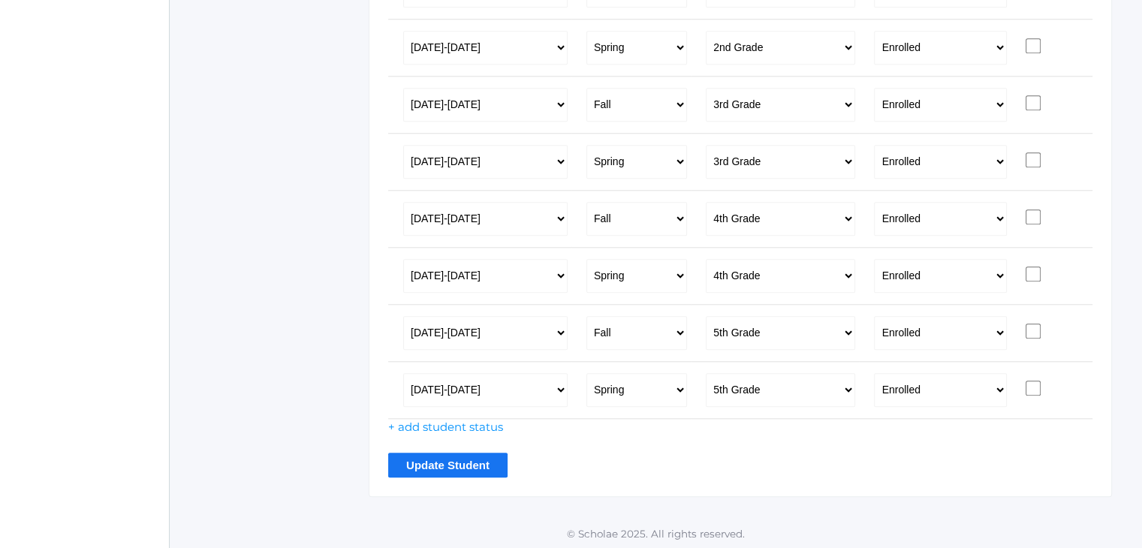
click at [453, 457] on input "Update Student" at bounding box center [447, 465] width 119 height 25
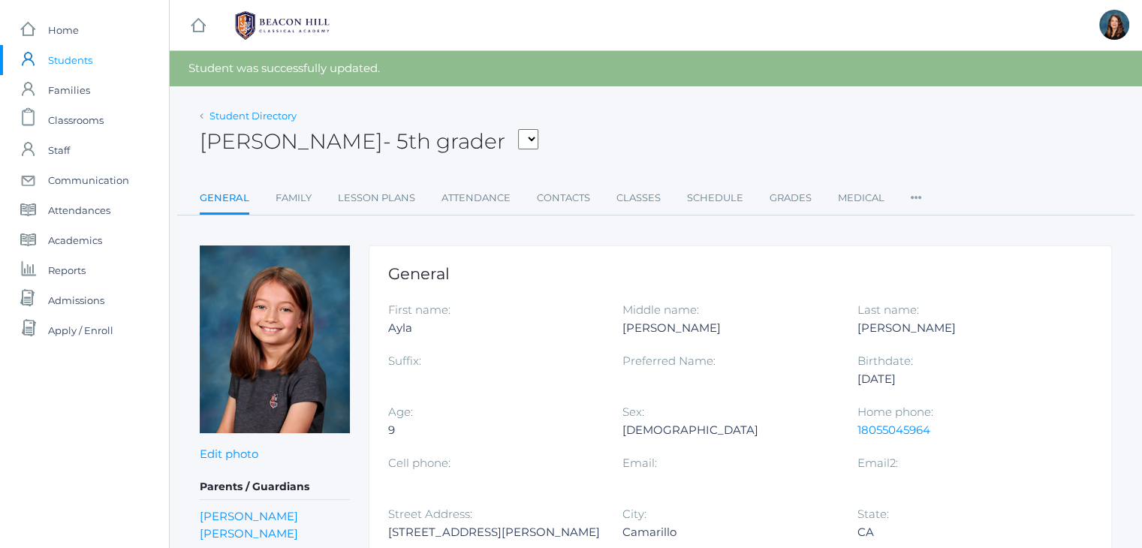
click at [272, 116] on link "Student Directory" at bounding box center [253, 116] width 87 height 12
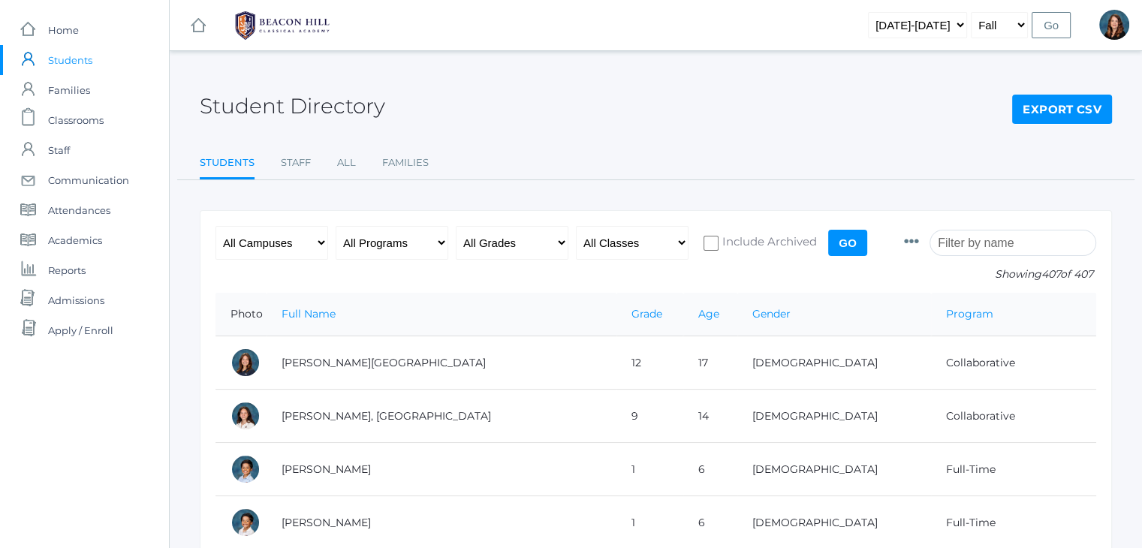
click at [984, 237] on input "search" at bounding box center [1013, 243] width 167 height 26
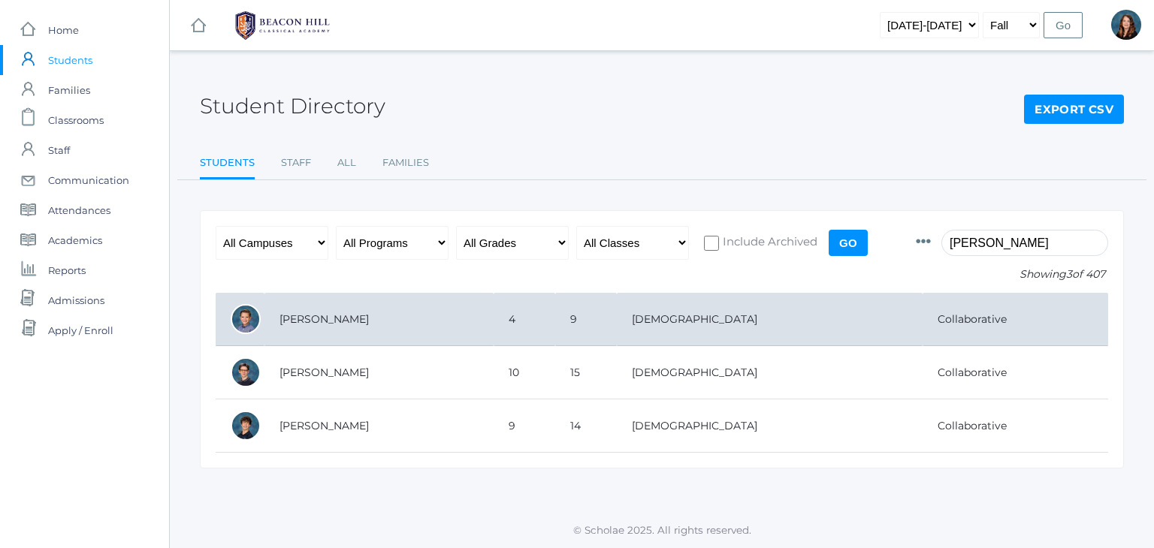
type input "[PERSON_NAME]"
click at [555, 318] on td "4" at bounding box center [524, 319] width 62 height 53
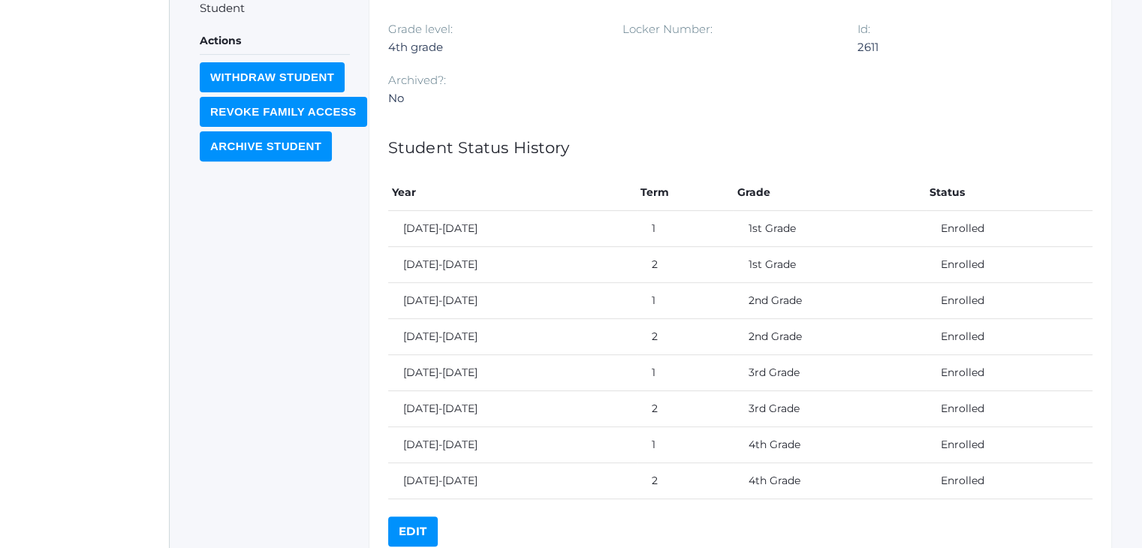
scroll to position [622, 0]
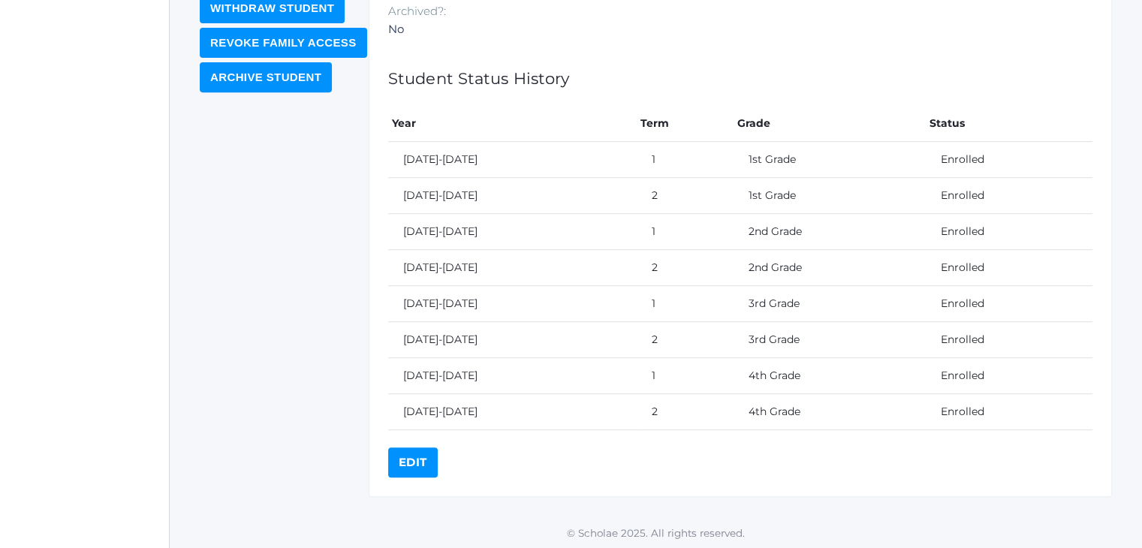
click at [423, 457] on link "Edit" at bounding box center [413, 463] width 50 height 30
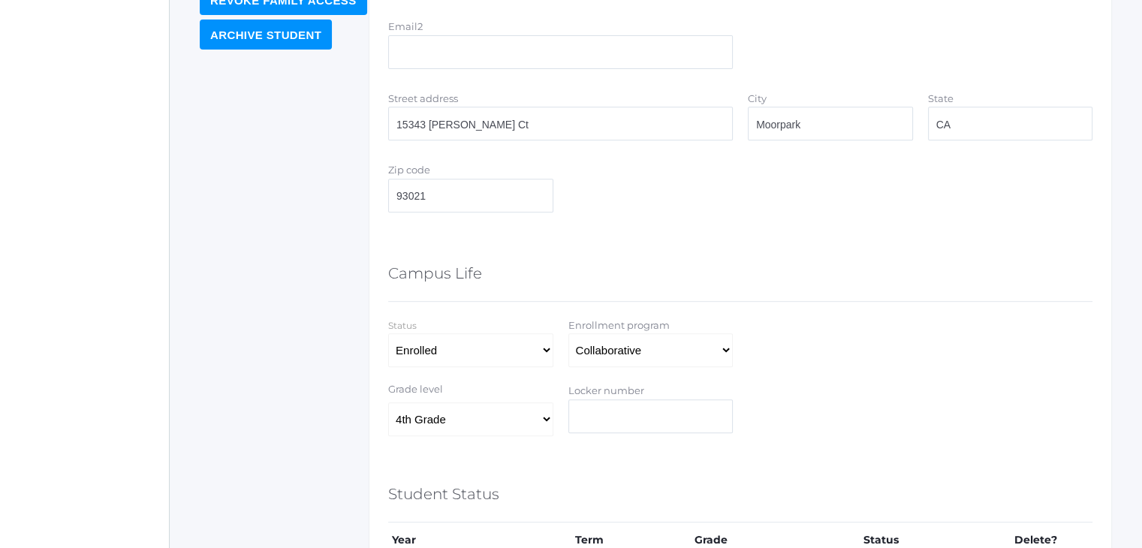
scroll to position [641, 0]
click at [730, 344] on select "Full-Time 4-Day Collaborative Collaborative Affiliate" at bounding box center [651, 349] width 165 height 34
select select "4-Day Collaborative"
click at [569, 332] on select "Full-Time 4-Day Collaborative Collaborative Affiliate" at bounding box center [651, 349] width 165 height 34
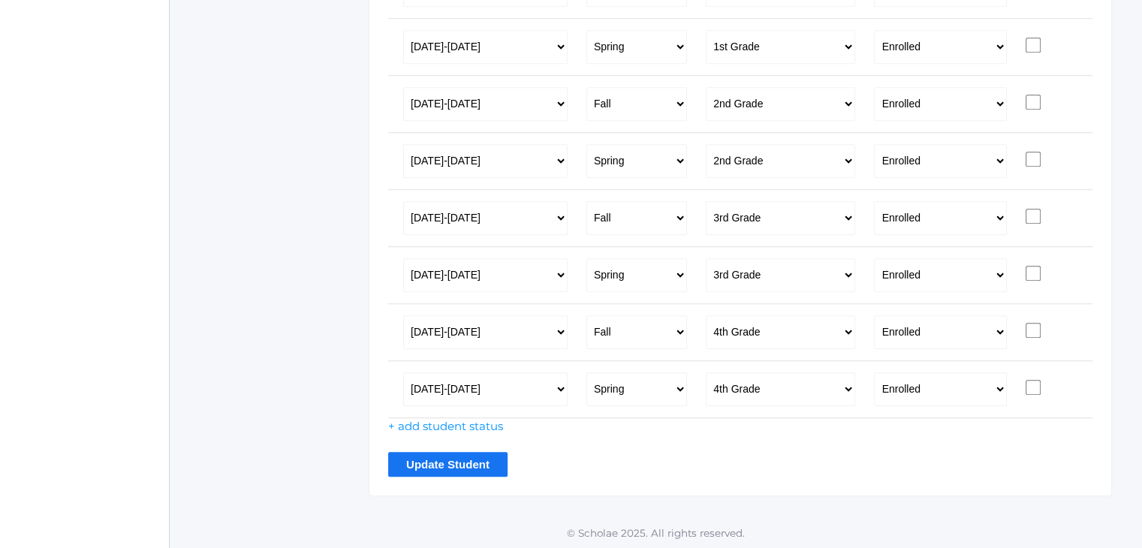
click at [455, 460] on input "Update Student" at bounding box center [447, 464] width 119 height 25
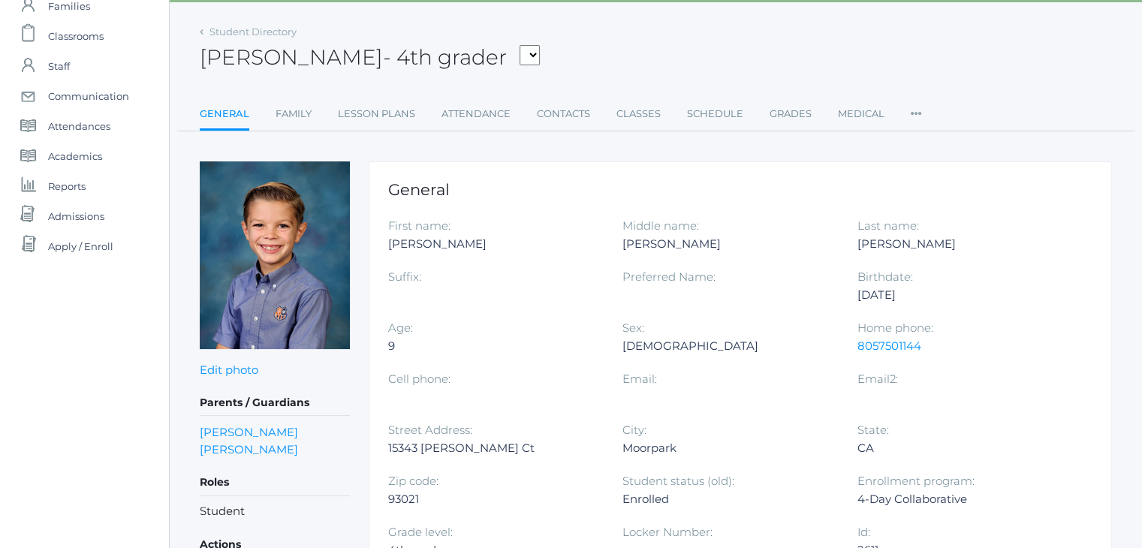
scroll to position [84, 0]
click at [92, 217] on span "Admissions" at bounding box center [76, 216] width 56 height 30
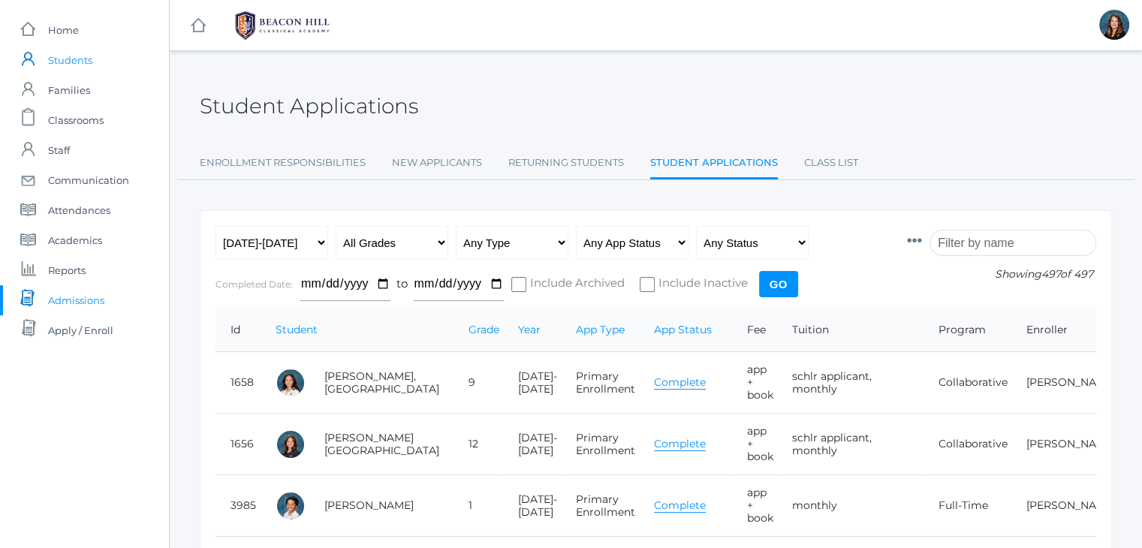
click at [93, 61] on link "icons/user/plain Created with Sketch. Students" at bounding box center [84, 60] width 169 height 30
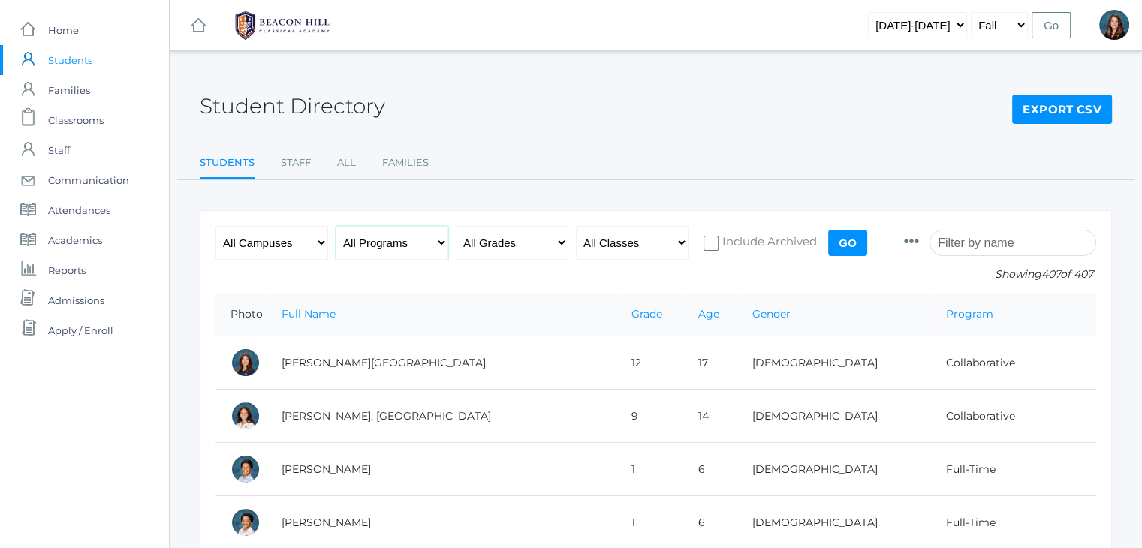
click at [433, 243] on select "All Programs Full-Time Collaborative 4-Day Affiliate" at bounding box center [392, 243] width 113 height 34
select select "4-Day Collaborative"
click at [336, 226] on select "All Programs Full-Time Collaborative 4-Day Affiliate" at bounding box center [392, 243] width 113 height 34
click at [563, 244] on select "All Grades Grammar - Kindergarten - 1st Grade - 2nd Grade - 3rd Grade - 4th Gra…" at bounding box center [512, 243] width 113 height 34
select select "5"
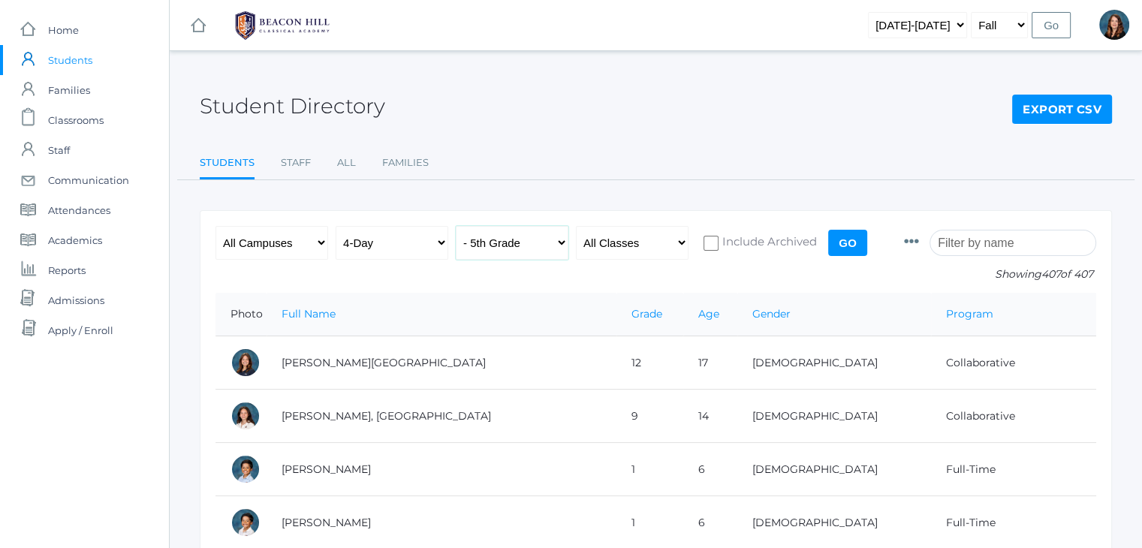
click at [456, 226] on select "All Grades Grammar - Kindergarten - 1st Grade - 2nd Grade - 3rd Grade - 4th Gra…" at bounding box center [512, 243] width 113 height 34
click at [841, 243] on input "Go" at bounding box center [847, 243] width 39 height 26
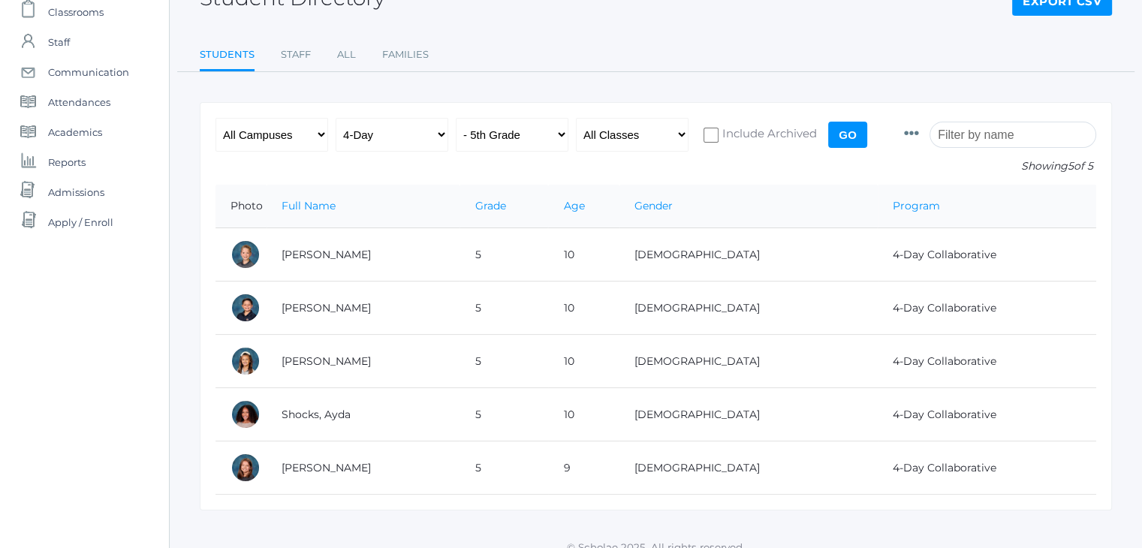
scroll to position [107, 0]
click at [559, 130] on select "All Grades Grammar - Kindergarten - 1st Grade - 2nd Grade - 3rd Grade - 4th Gra…" at bounding box center [512, 136] width 113 height 34
select select "4"
click at [456, 119] on select "All Grades Grammar - Kindergarten - 1st Grade - 2nd Grade - 3rd Grade - 4th Gra…" at bounding box center [512, 136] width 113 height 34
click at [849, 132] on input "Go" at bounding box center [847, 136] width 39 height 26
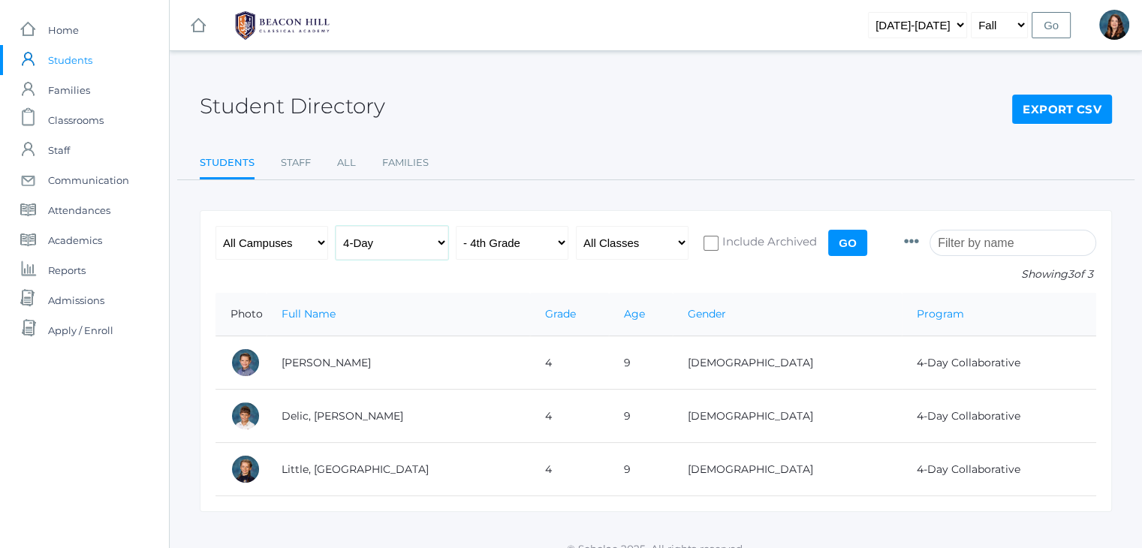
click at [439, 242] on select "All Programs Full-Time Collaborative 4-Day Affiliate" at bounding box center [392, 243] width 113 height 34
select select "any"
click at [336, 226] on select "All Programs Full-Time Collaborative 4-Day Affiliate" at bounding box center [392, 243] width 113 height 34
click at [565, 246] on select "All Grades Grammar - Kindergarten - 1st Grade - 2nd Grade - 3rd Grade - 4th Gra…" at bounding box center [512, 243] width 113 height 34
select select "any"
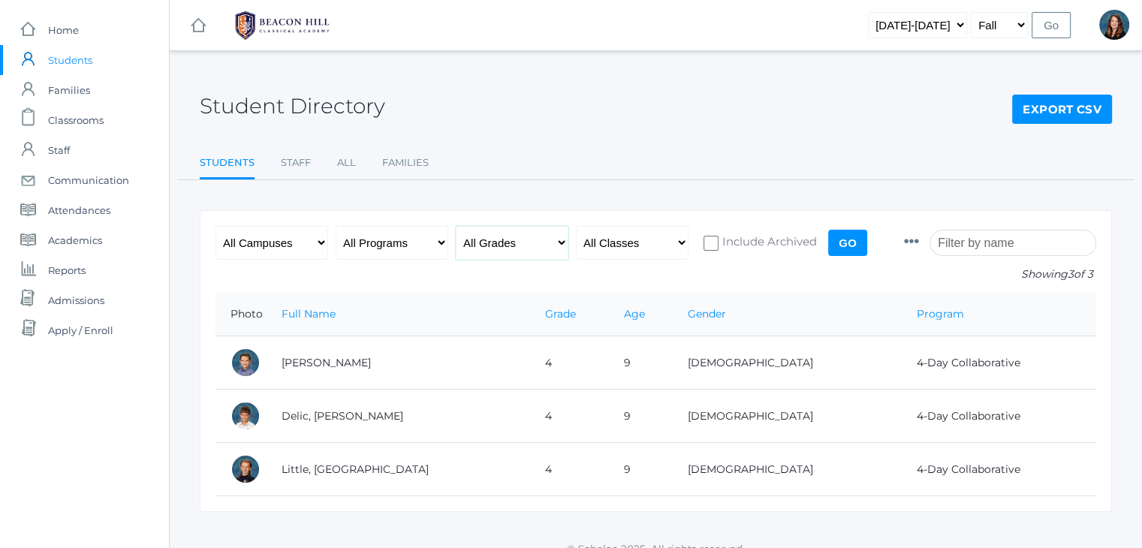
click at [456, 226] on select "All Grades Grammar - Kindergarten - 1st Grade - 2nd Grade - 3rd Grade - 4th Gra…" at bounding box center [512, 243] width 113 height 34
click at [847, 249] on input "Go" at bounding box center [847, 243] width 39 height 26
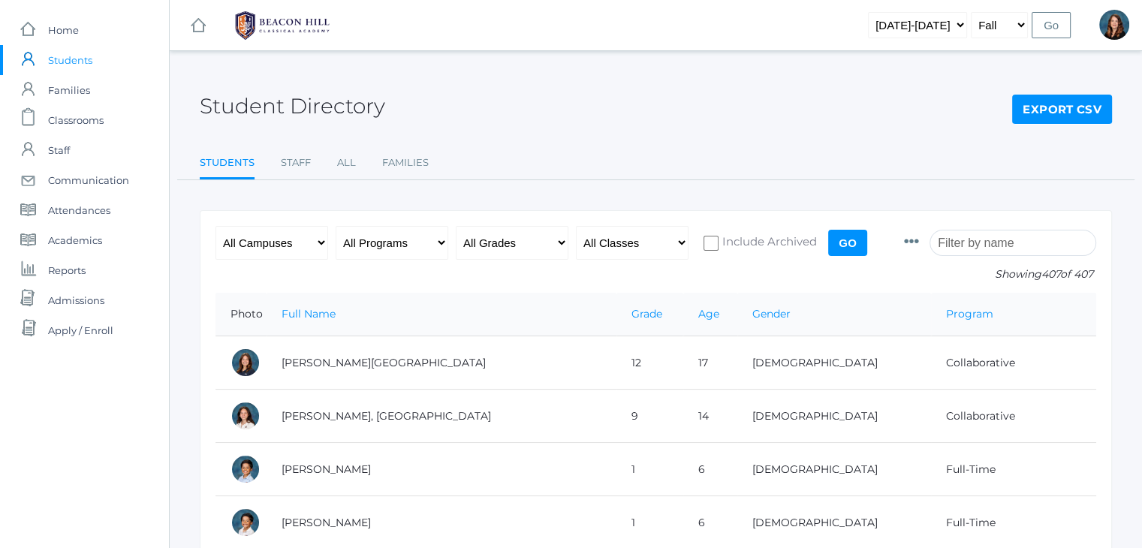
click at [1006, 242] on input "search" at bounding box center [1013, 243] width 167 height 26
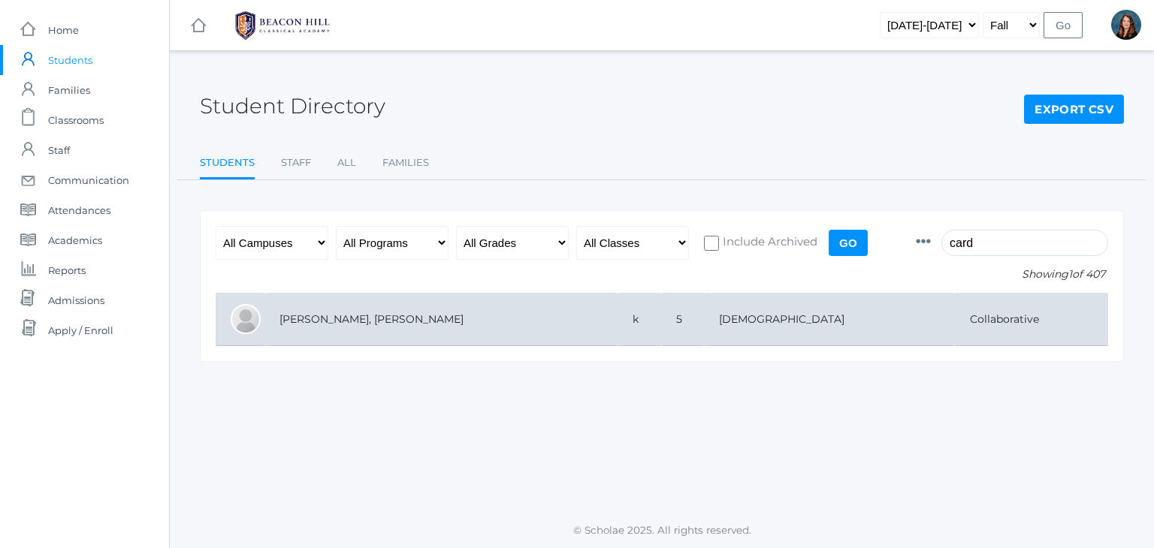
type input "card"
click at [955, 313] on td "Collaborative" at bounding box center [1031, 319] width 153 height 53
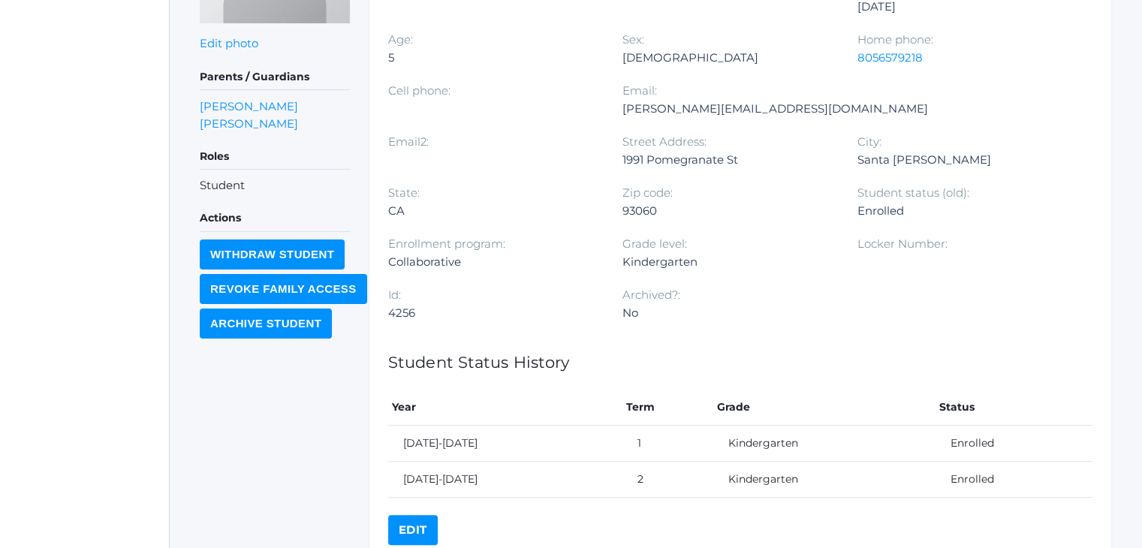
scroll to position [407, 0]
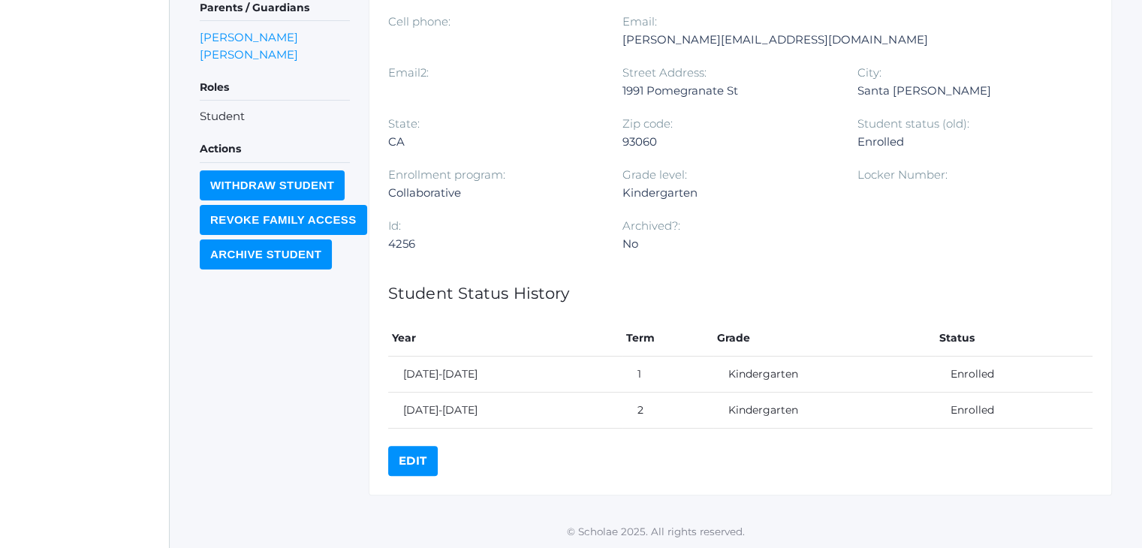
click at [421, 449] on link "Edit" at bounding box center [413, 461] width 50 height 30
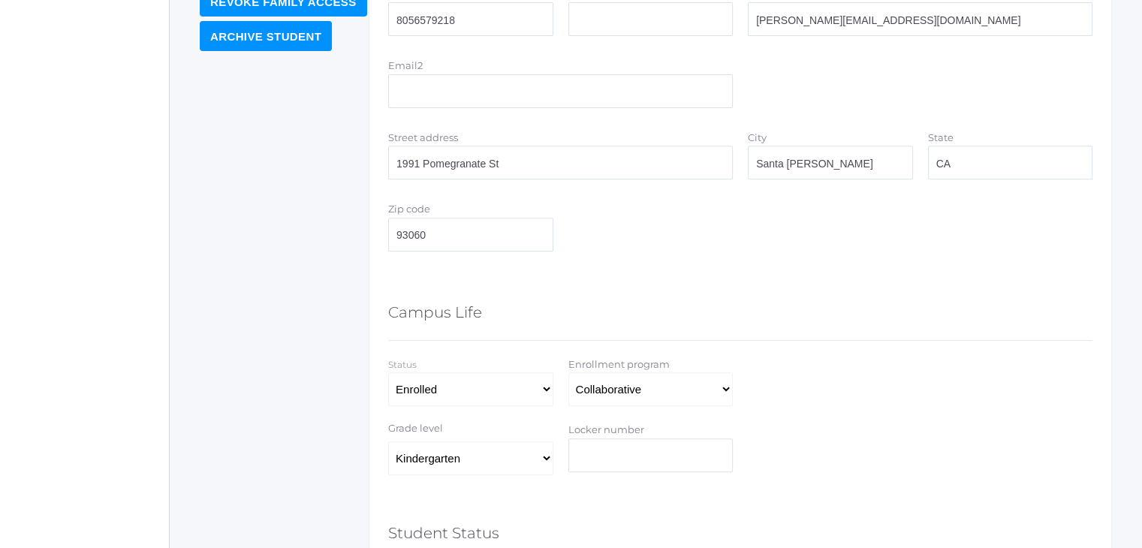
scroll to position [602, 0]
click at [628, 387] on select "Full-Time 4-Day Collaborative Collaborative Affiliate" at bounding box center [651, 388] width 165 height 34
select select "Full-Time"
click at [569, 371] on select "Full-Time 4-Day Collaborative Collaborative Affiliate" at bounding box center [651, 388] width 165 height 34
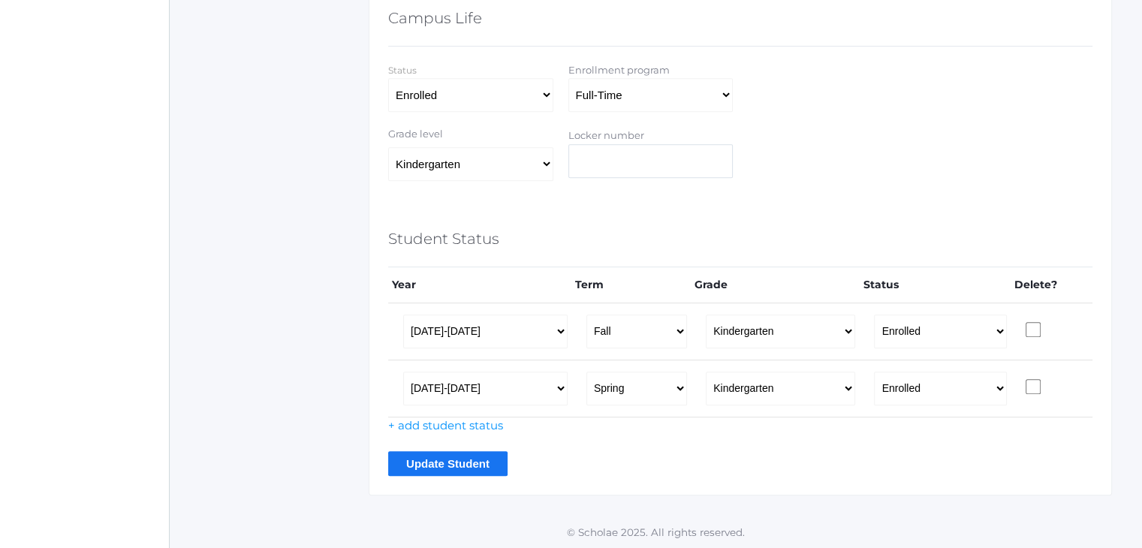
click at [440, 466] on input "Update Student" at bounding box center [447, 463] width 119 height 25
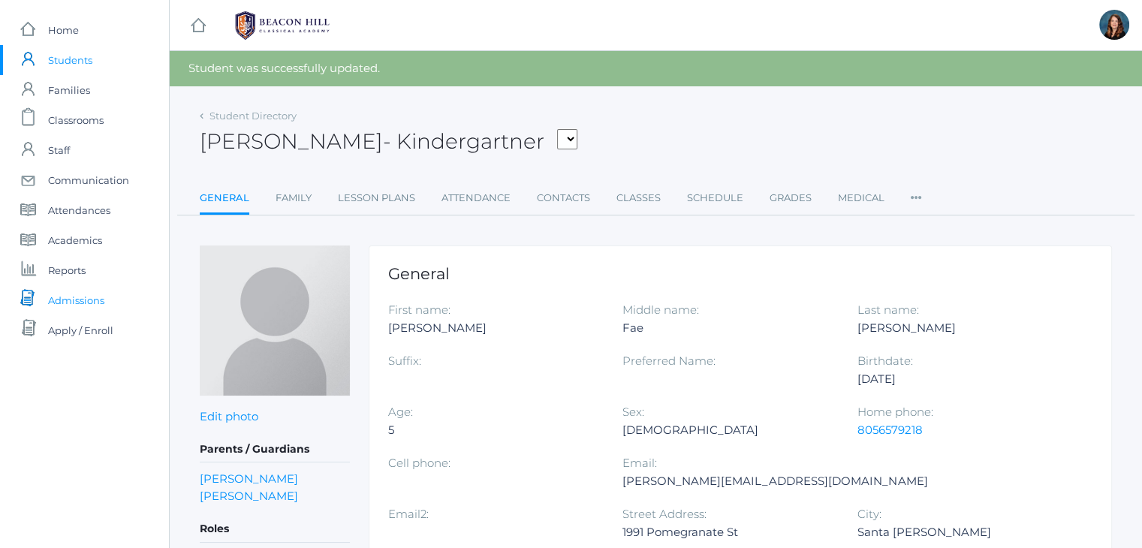
click at [96, 298] on span "Admissions" at bounding box center [76, 300] width 56 height 30
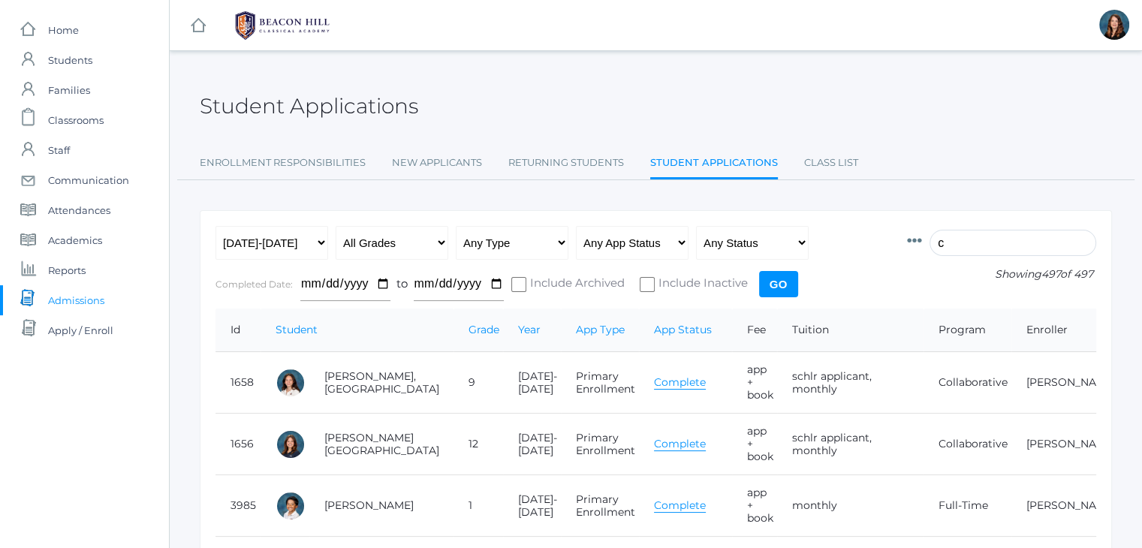
click at [1010, 243] on input "c" at bounding box center [1013, 243] width 167 height 26
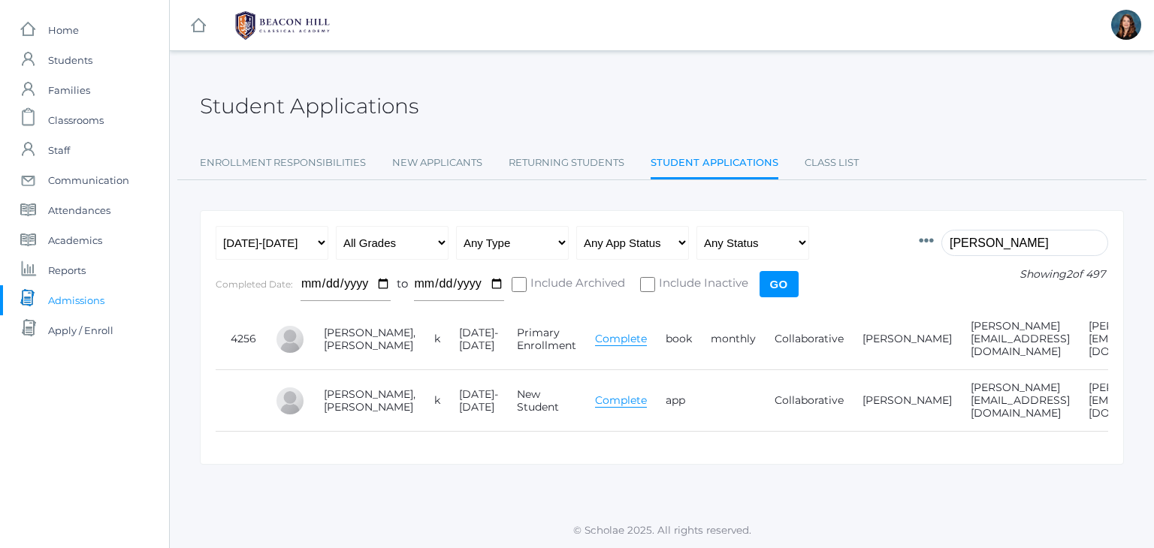
type input "carde"
click at [595, 333] on link "Complete" at bounding box center [621, 339] width 52 height 14
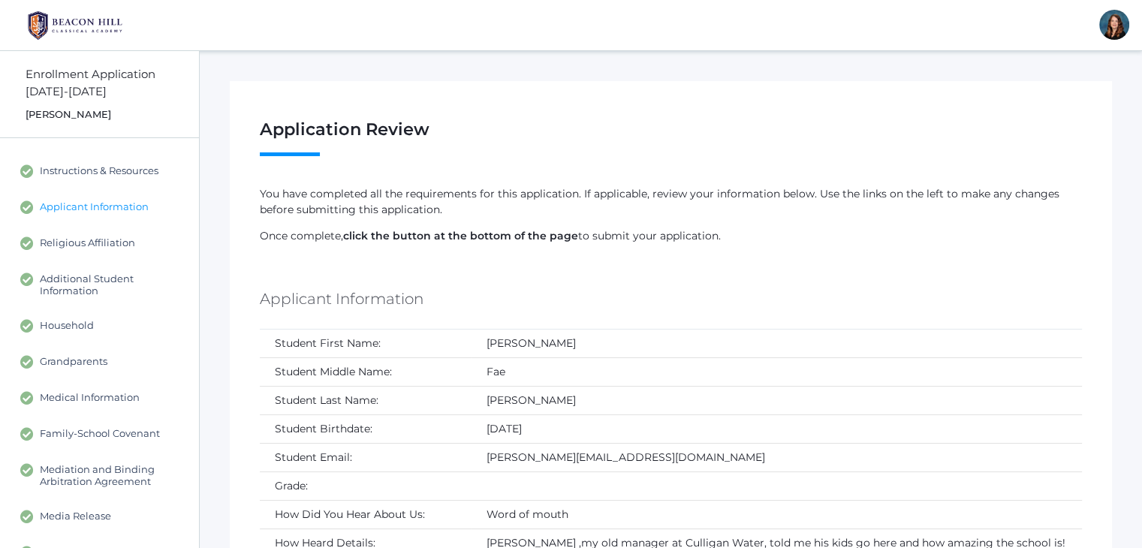
click at [126, 206] on span "Applicant Information" at bounding box center [94, 208] width 109 height 14
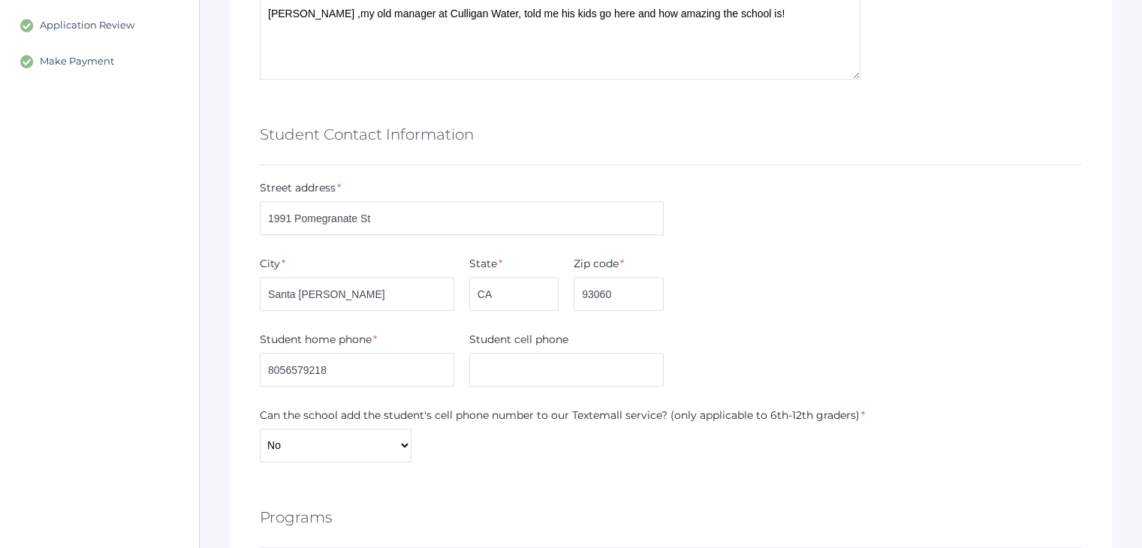
scroll to position [1007, 0]
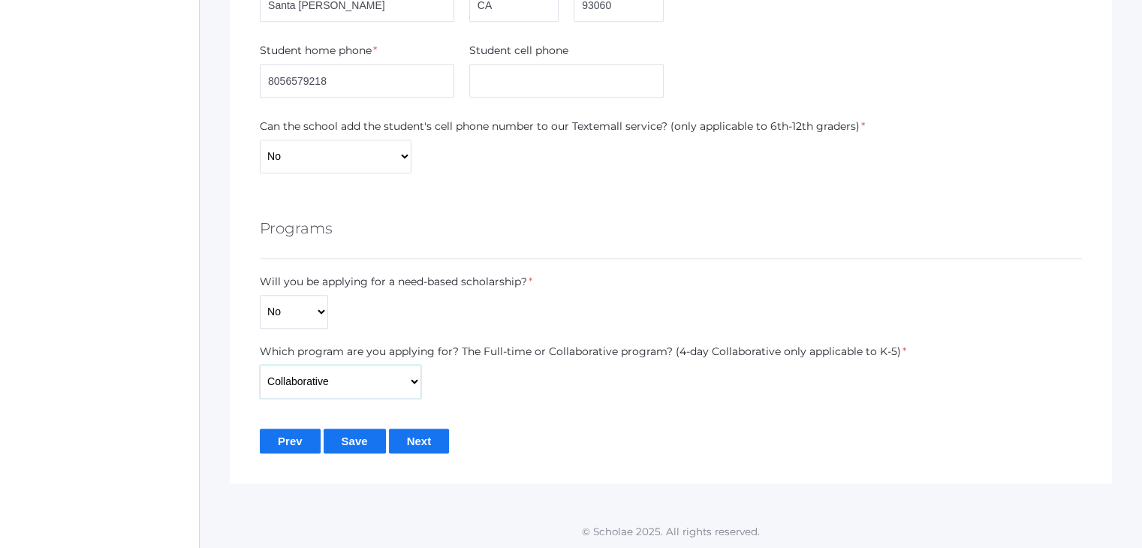
click at [409, 385] on select "Full-Time 4-Day Collaborative Collaborative Unknown" at bounding box center [340, 382] width 161 height 34
select select "Full-Time"
click at [260, 365] on select "Full-Time 4-Day Collaborative Collaborative Unknown" at bounding box center [340, 382] width 161 height 34
click at [362, 432] on input "Save" at bounding box center [355, 441] width 62 height 25
